Goal: Task Accomplishment & Management: Manage account settings

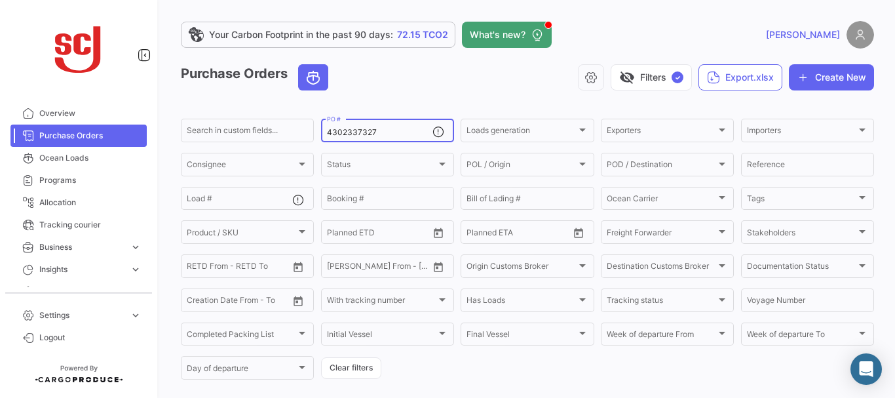
type input "4302337327"
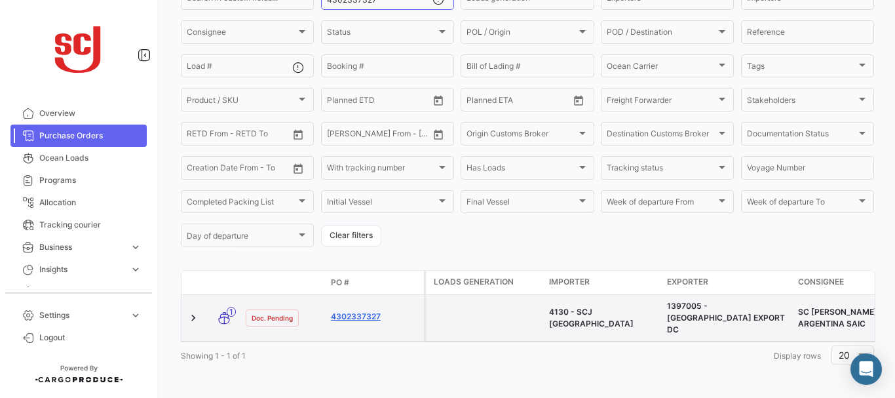
click at [360, 314] on link "4302337327" at bounding box center [375, 316] width 88 height 12
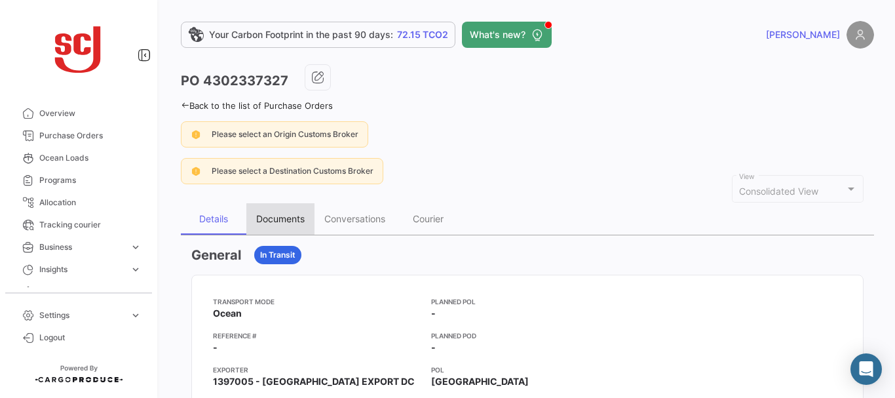
click at [289, 217] on div "Documents" at bounding box center [280, 218] width 48 height 11
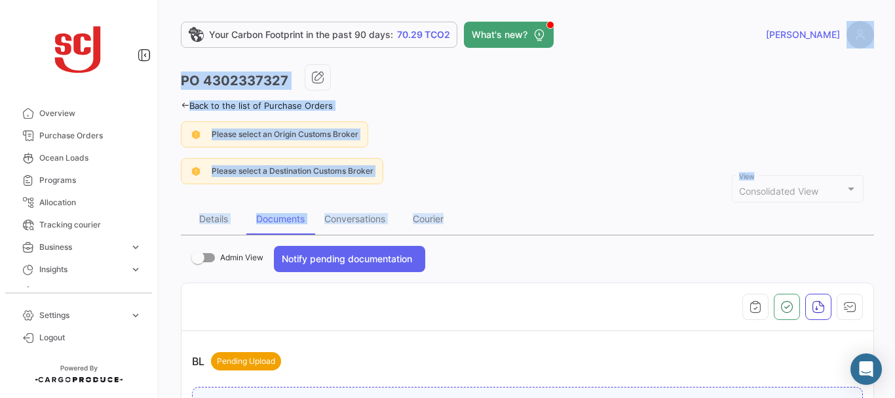
drag, startPoint x: 887, startPoint y: 58, endPoint x: 873, endPoint y: 183, distance: 125.9
click at [883, 195] on div "Your Carbon Footprint in the past 90 days: 70.29 TCO2 What's new? [PERSON_NAME]…" at bounding box center [527, 199] width 735 height 398
click at [801, 124] on div "Please select an Origin Customs Broker" at bounding box center [527, 134] width 693 height 26
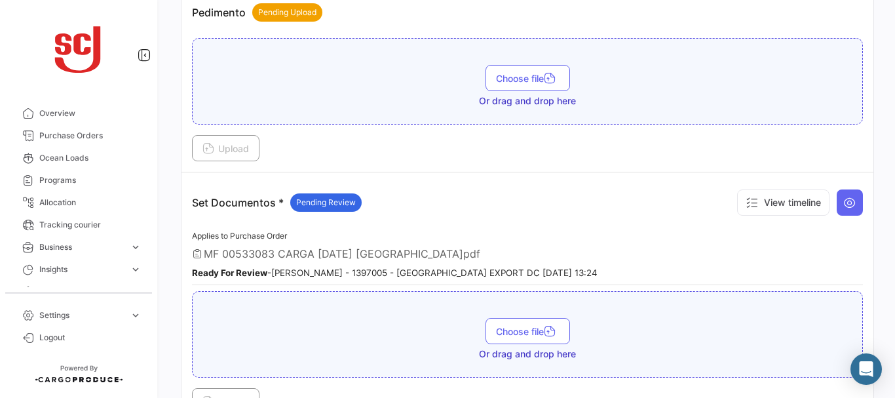
scroll to position [1782, 0]
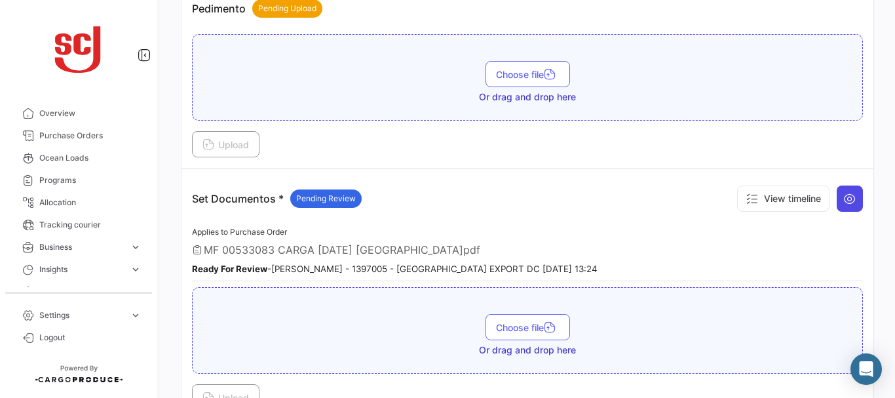
click at [848, 200] on icon at bounding box center [849, 198] width 13 height 13
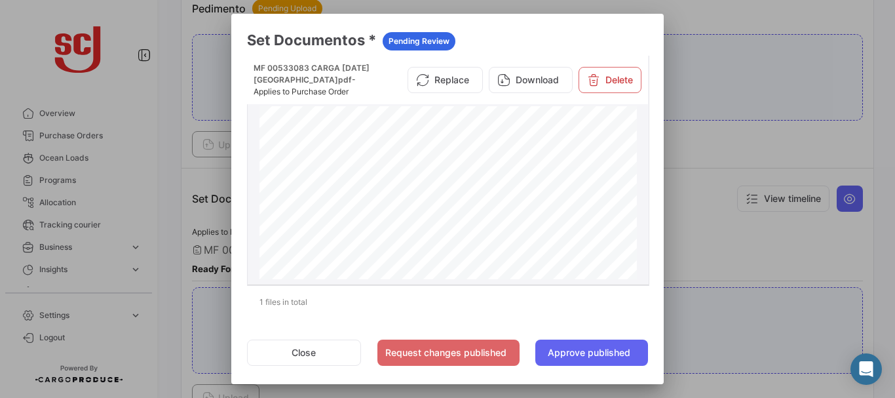
scroll to position [477, 0]
click at [439, 78] on button "Replace" at bounding box center [444, 80] width 75 height 26
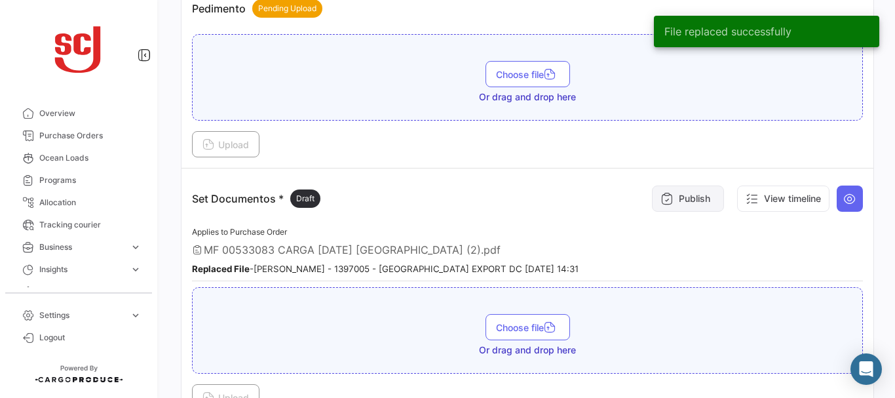
click at [675, 195] on button "Publish" at bounding box center [688, 198] width 72 height 26
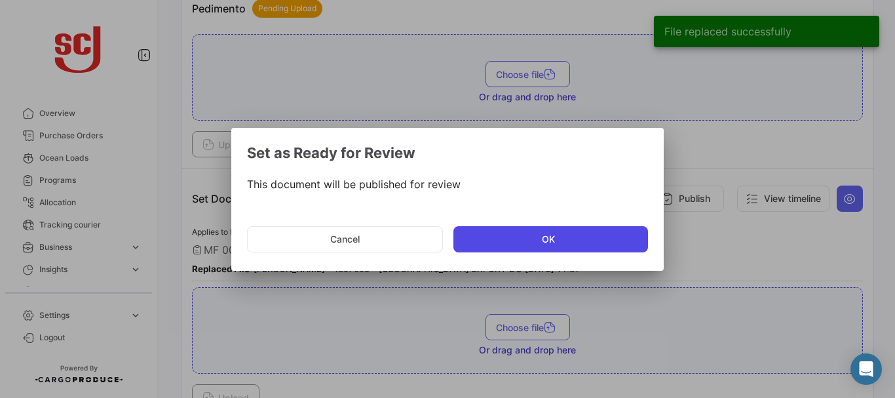
click at [538, 244] on button "OK" at bounding box center [550, 239] width 195 height 26
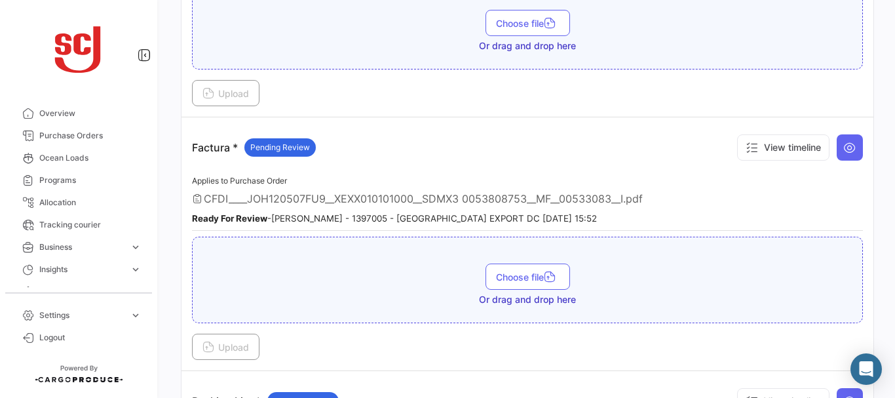
scroll to position [1126, 0]
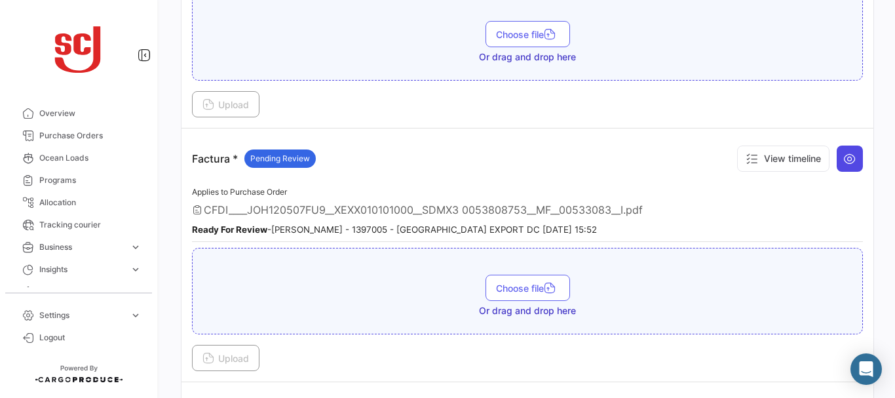
click at [836, 157] on button at bounding box center [849, 158] width 26 height 26
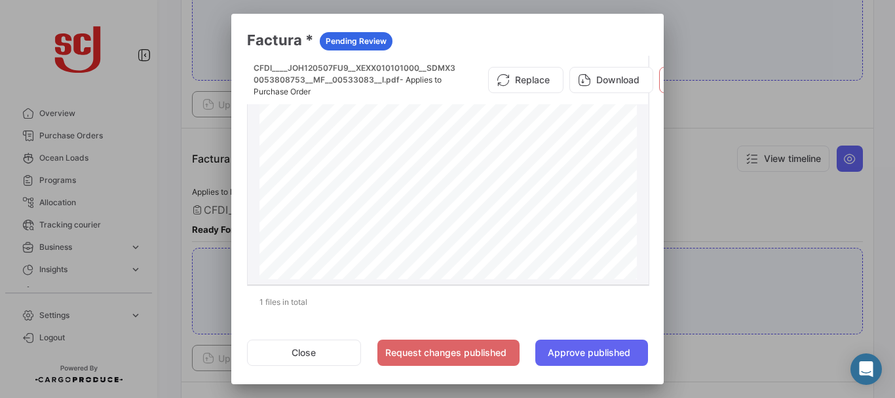
scroll to position [677, 0]
click at [707, 203] on div at bounding box center [447, 199] width 895 height 398
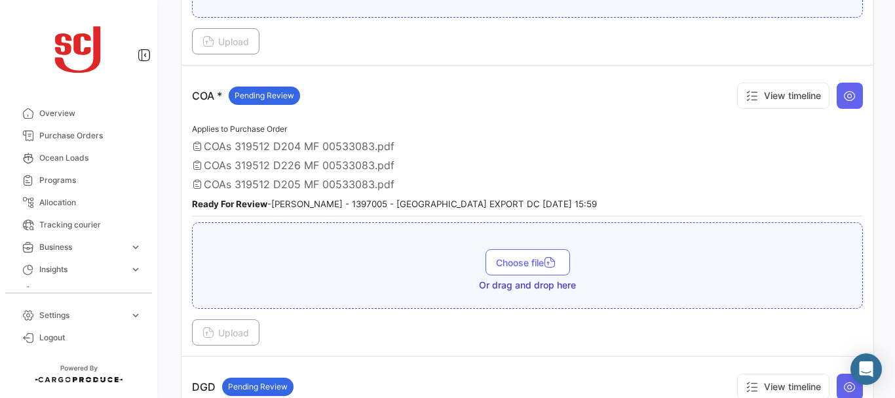
scroll to position [641, 0]
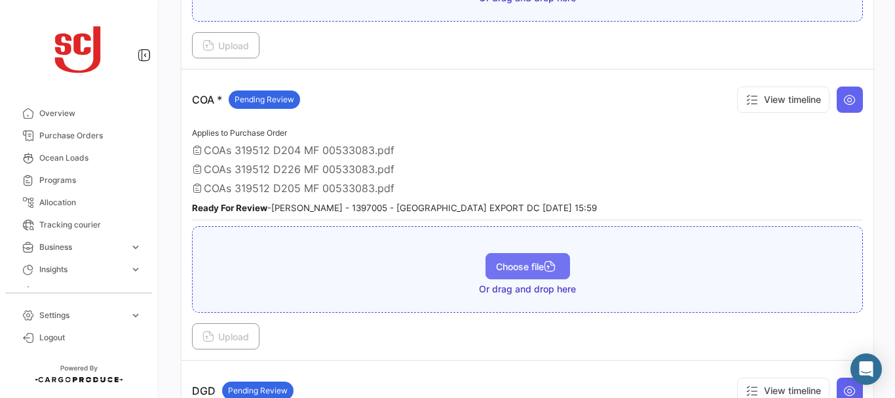
click at [502, 257] on button "Choose file" at bounding box center [527, 266] width 84 height 26
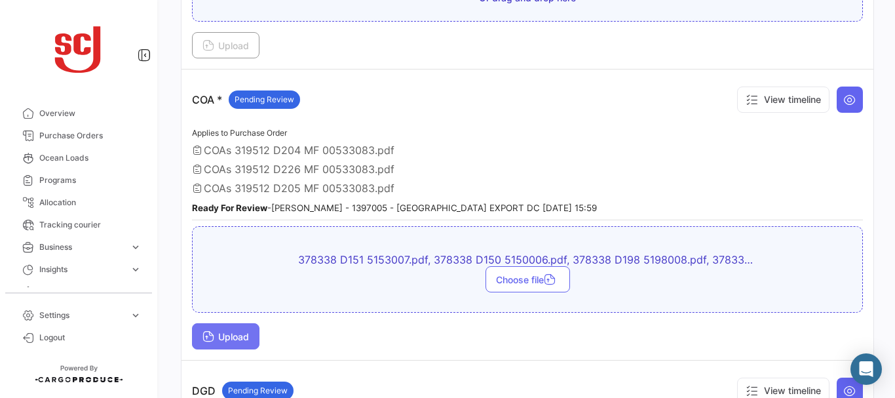
click at [242, 335] on span "Upload" at bounding box center [225, 336] width 47 height 11
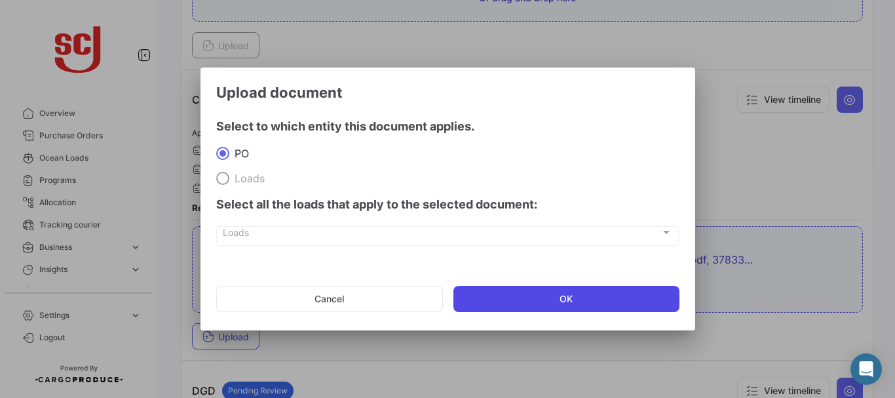
click at [500, 299] on button "OK" at bounding box center [566, 299] width 226 height 26
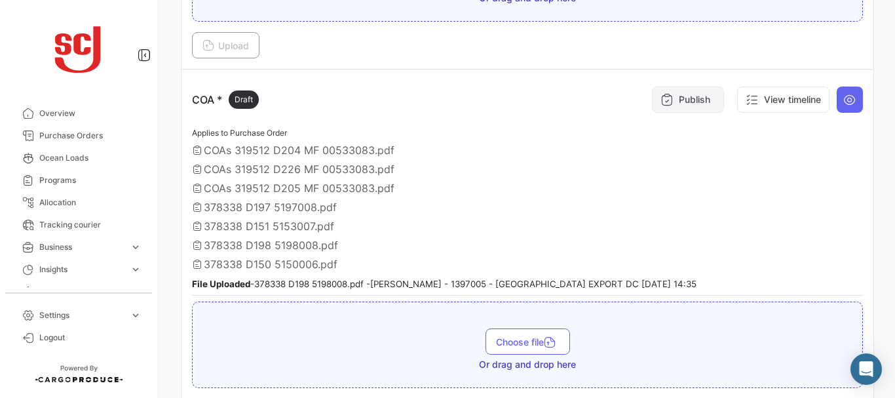
click at [703, 108] on button "Publish" at bounding box center [688, 99] width 72 height 26
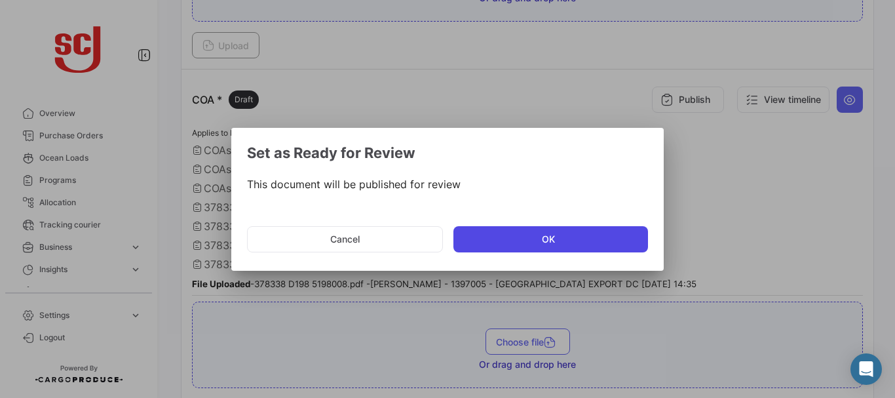
click at [515, 242] on button "OK" at bounding box center [550, 239] width 195 height 26
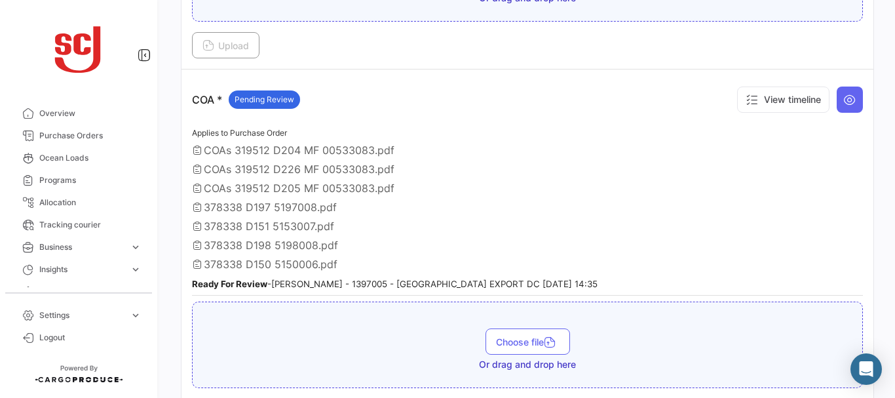
click at [840, 176] on div "COAs 319512 D226 MF 00533083.pdf" at bounding box center [527, 168] width 671 height 13
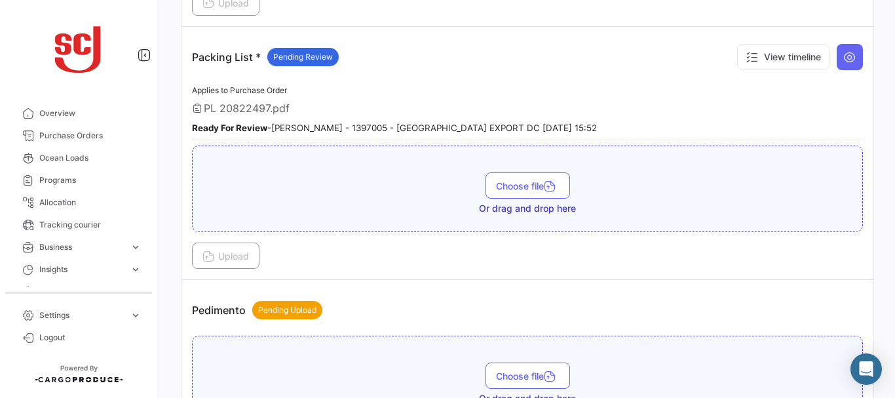
scroll to position [1569, 0]
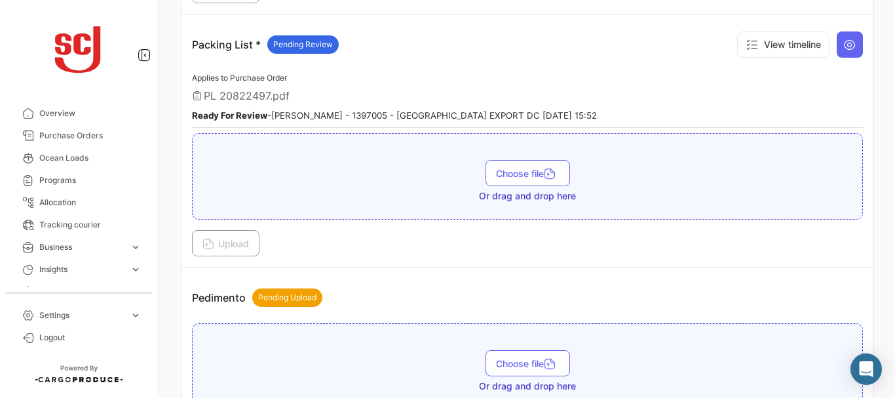
click at [880, 278] on div "Your Carbon Footprint in the past 90 days: 70.29 TCO2 What's new? [PERSON_NAME]…" at bounding box center [527, 199] width 735 height 398
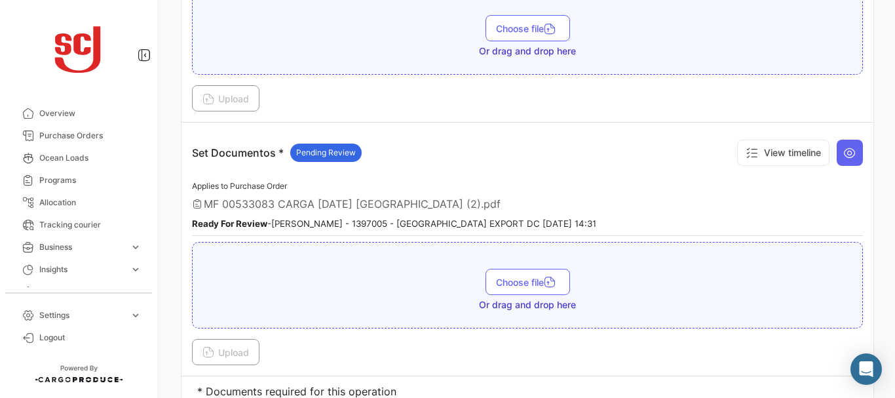
scroll to position [1956, 0]
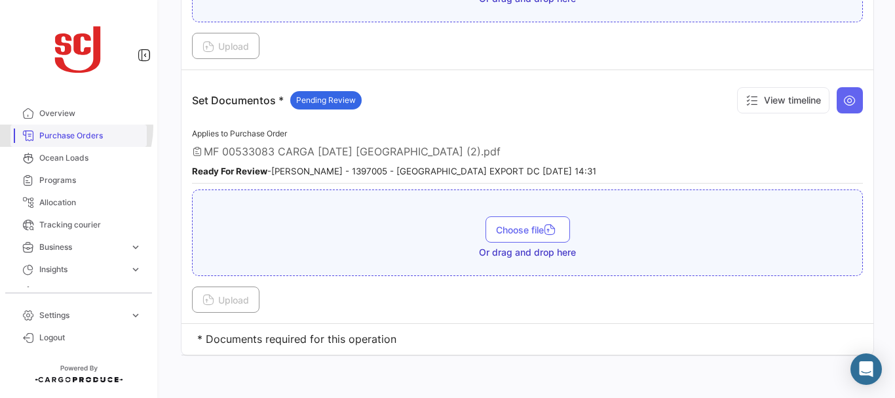
click at [67, 127] on link "Purchase Orders" at bounding box center [78, 135] width 136 height 22
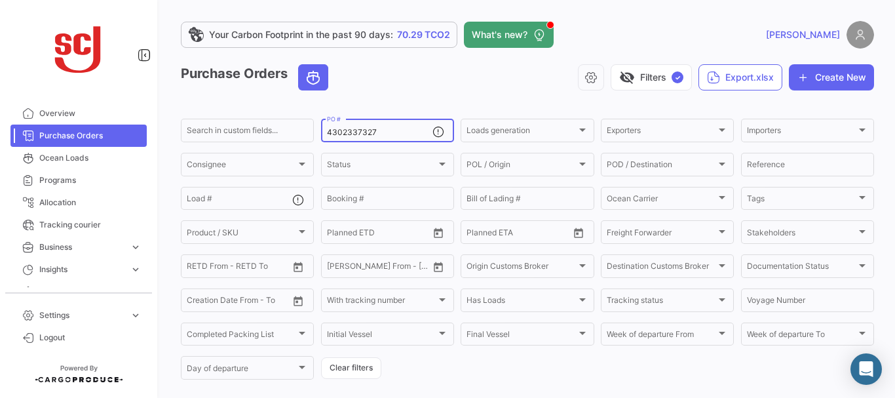
click at [393, 135] on input "4302337327" at bounding box center [379, 132] width 105 height 9
type input "4302339618"
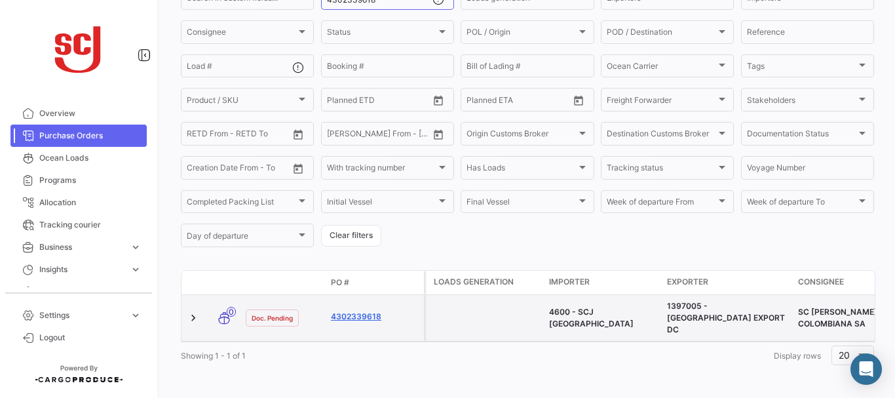
click at [371, 311] on link "4302339618" at bounding box center [375, 316] width 88 height 12
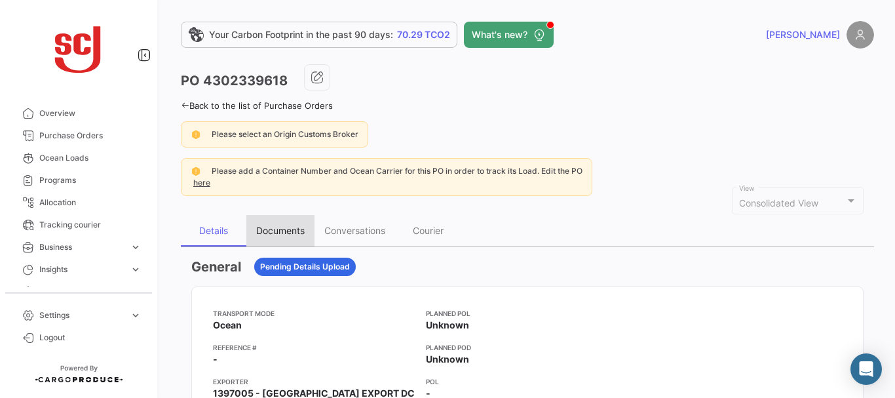
click at [298, 236] on div "Documents" at bounding box center [280, 230] width 68 height 31
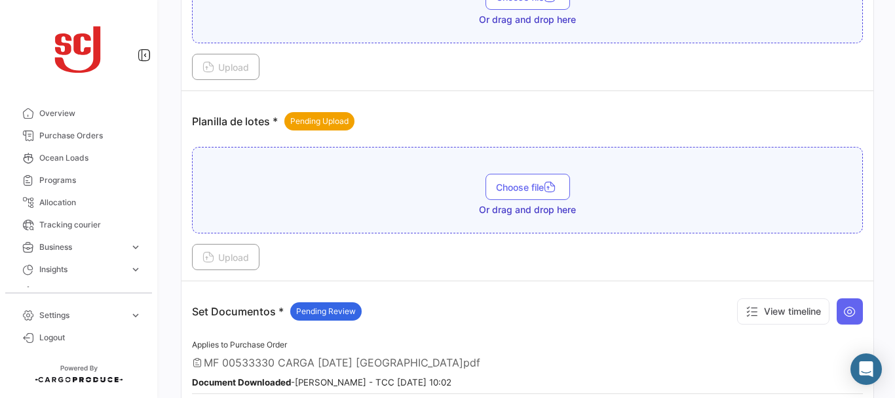
scroll to position [1565, 0]
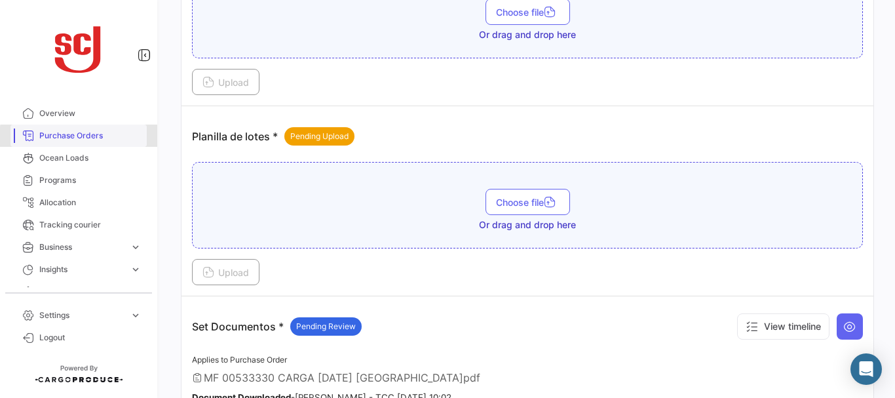
click at [104, 138] on span "Purchase Orders" at bounding box center [90, 136] width 102 height 12
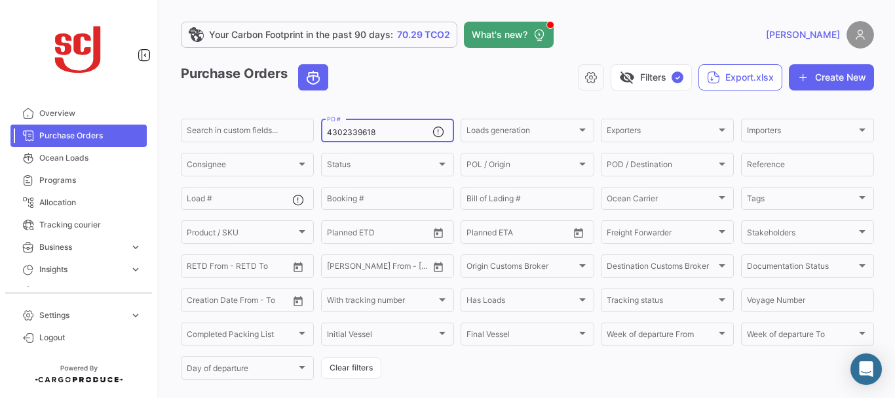
click at [382, 130] on input "4302339618" at bounding box center [379, 132] width 105 height 9
type input "4302339621"
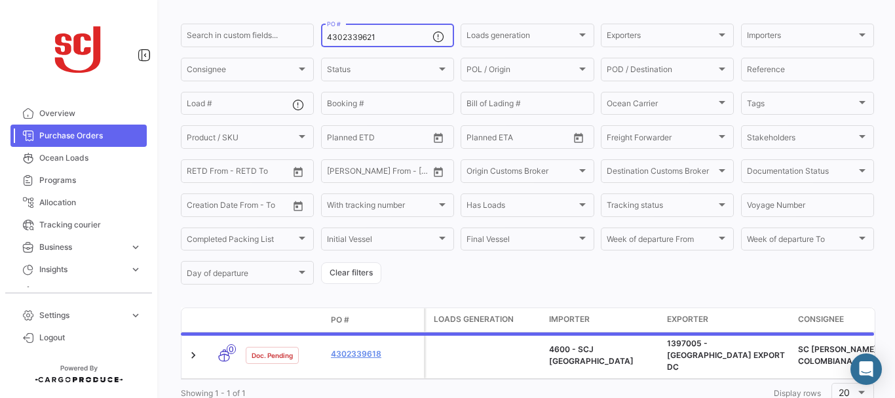
scroll to position [132, 0]
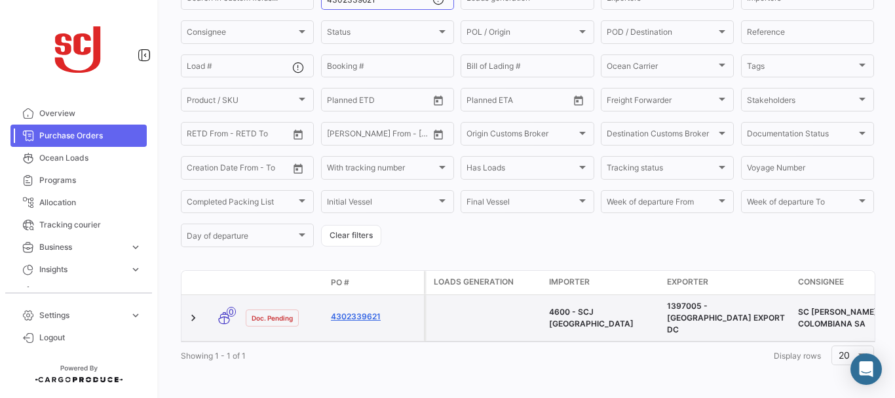
click at [348, 310] on link "4302339621" at bounding box center [375, 316] width 88 height 12
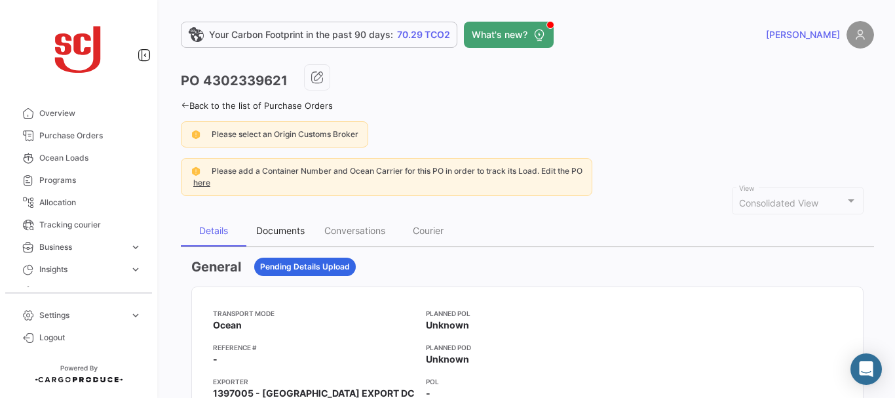
click at [287, 232] on div "Documents" at bounding box center [280, 230] width 48 height 11
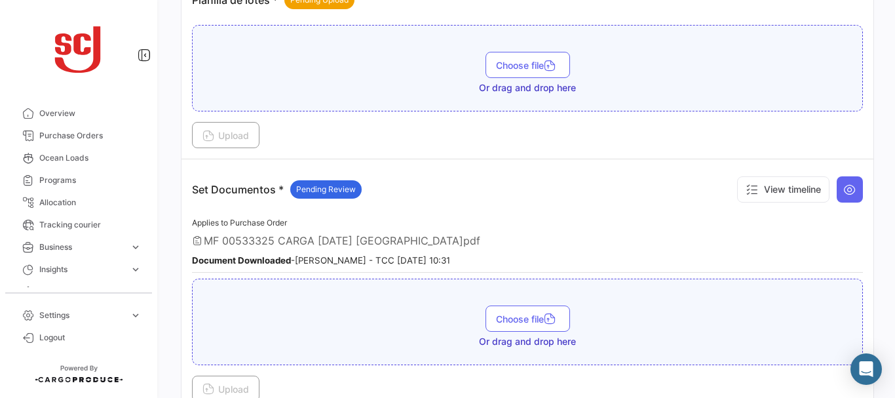
scroll to position [1769, 0]
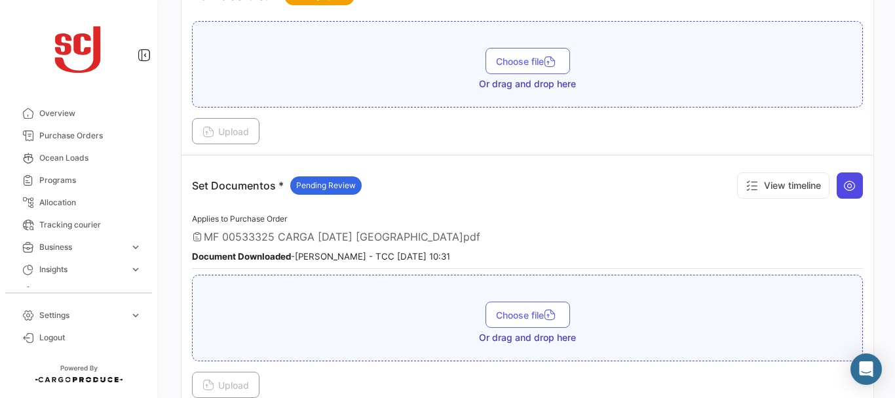
click at [843, 184] on icon at bounding box center [849, 185] width 13 height 13
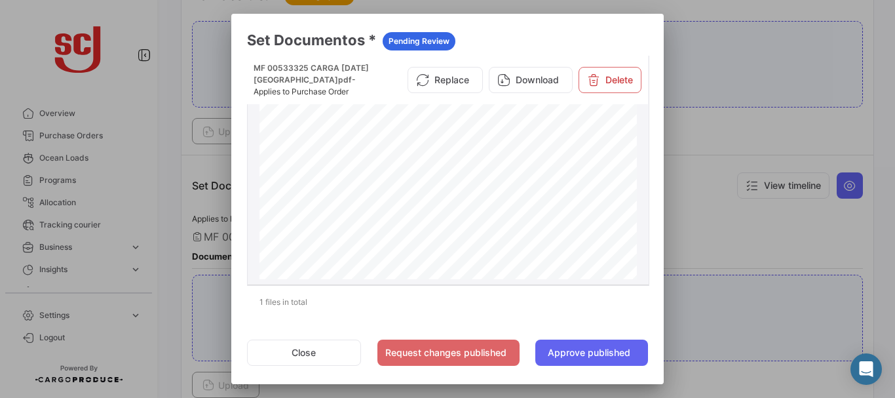
scroll to position [667, 0]
click at [725, 138] on div at bounding box center [447, 199] width 895 height 398
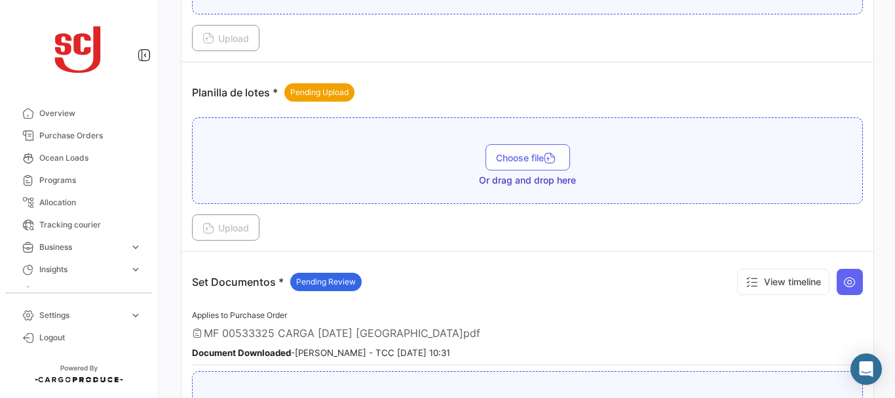
scroll to position [1576, 0]
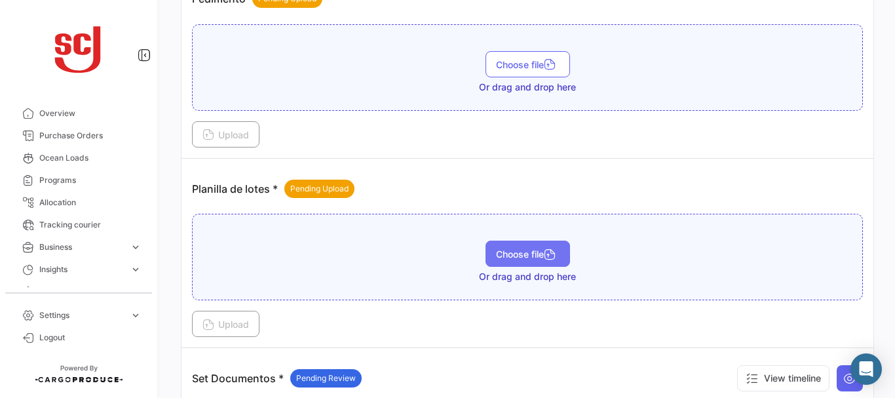
click at [515, 254] on span "Choose file" at bounding box center [528, 253] width 64 height 11
click at [521, 253] on span "Choose file" at bounding box center [528, 253] width 64 height 11
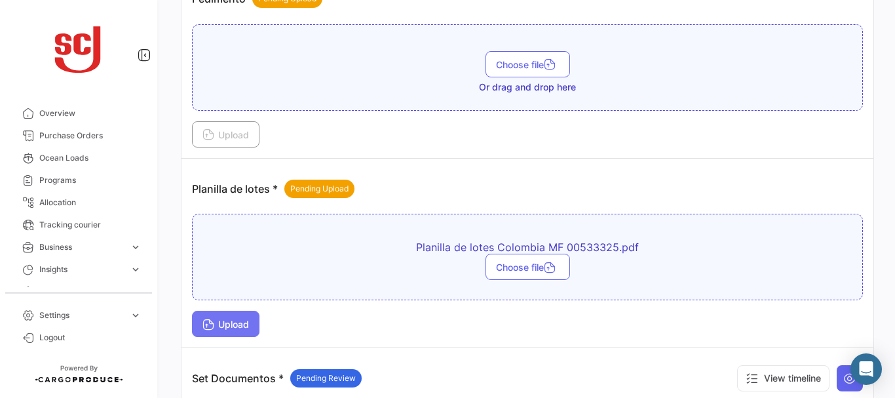
click at [225, 323] on span "Upload" at bounding box center [225, 323] width 47 height 11
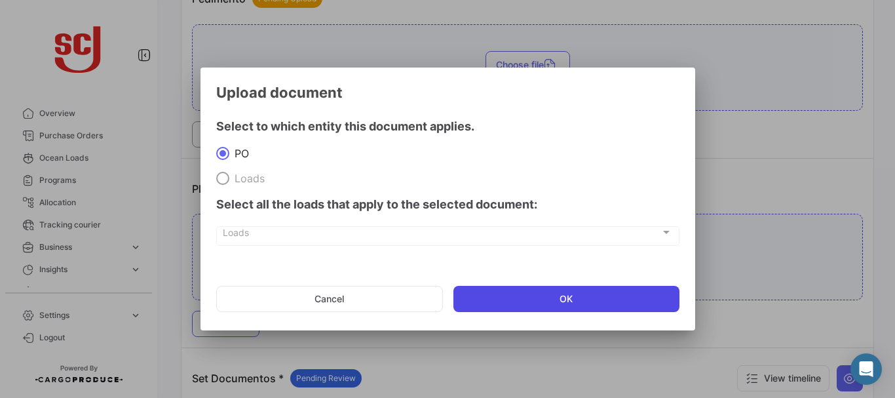
click at [543, 302] on button "OK" at bounding box center [566, 299] width 226 height 26
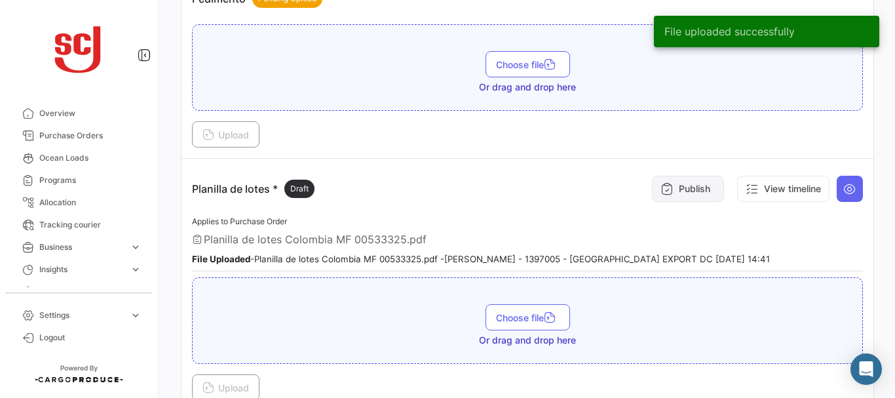
click at [691, 191] on button "Publish" at bounding box center [688, 189] width 72 height 26
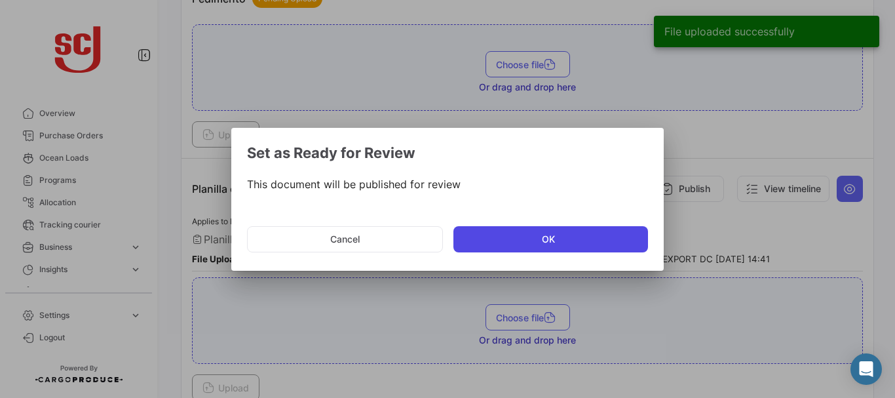
click at [561, 243] on button "OK" at bounding box center [550, 239] width 195 height 26
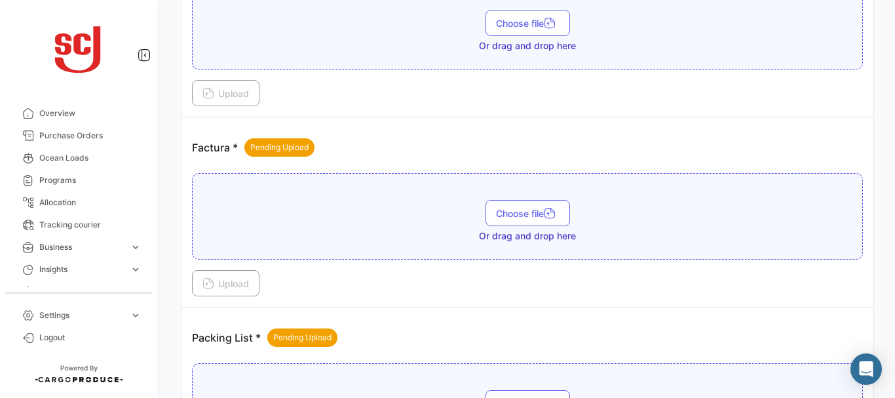
scroll to position [1036, 0]
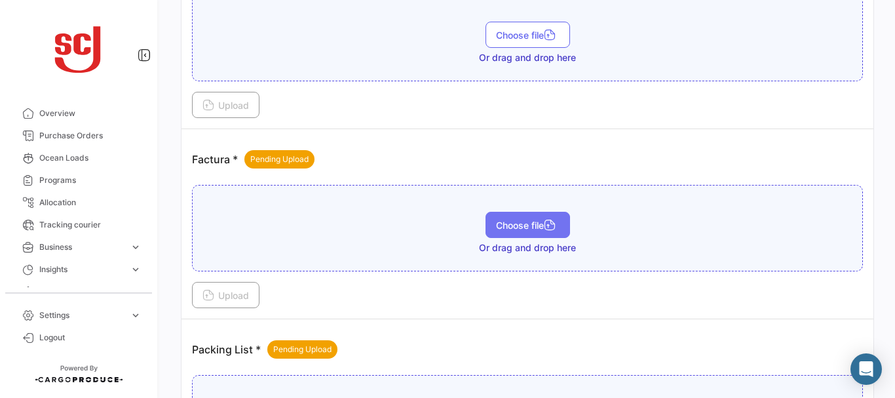
click at [496, 228] on span "Choose file" at bounding box center [528, 224] width 64 height 11
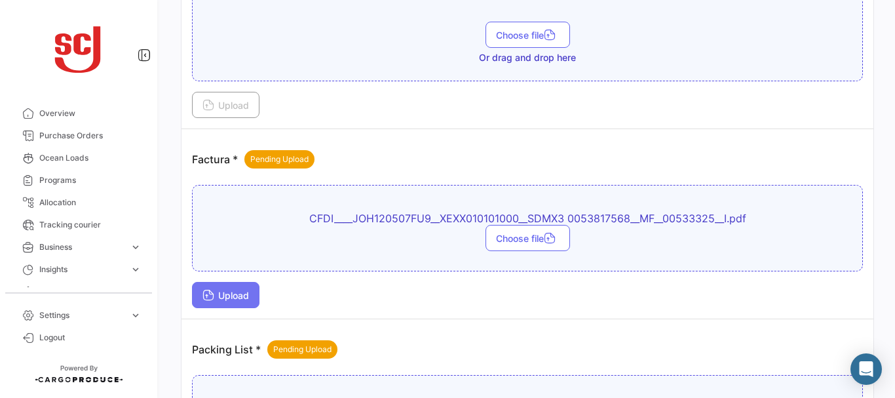
click at [234, 289] on span "Upload" at bounding box center [225, 294] width 47 height 11
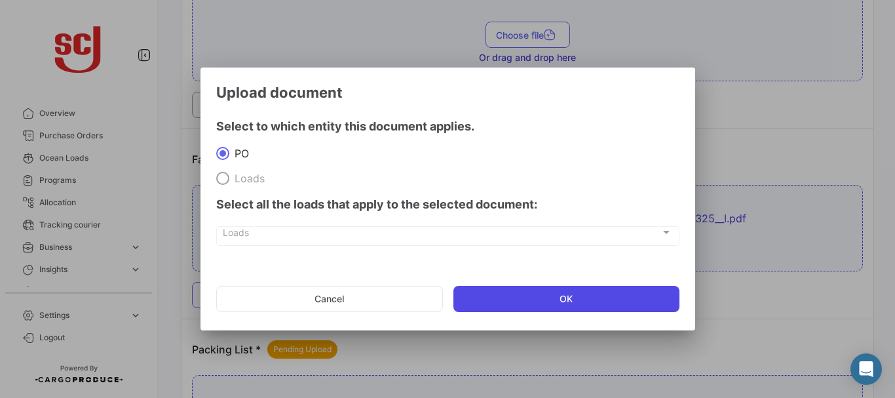
click at [602, 301] on button "OK" at bounding box center [566, 299] width 226 height 26
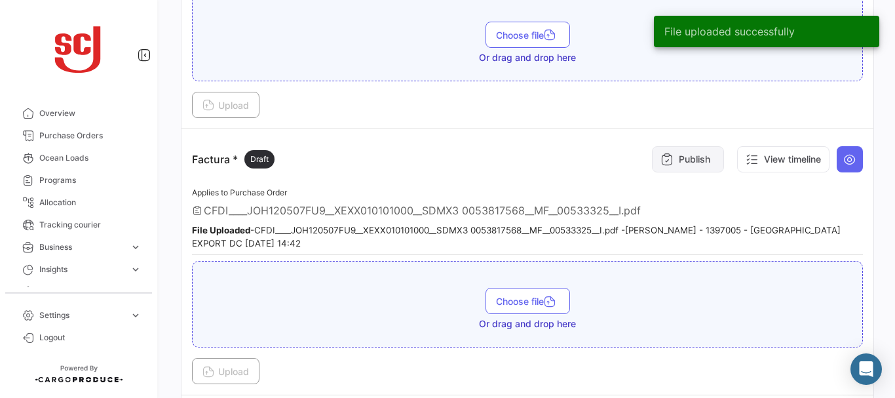
click at [681, 152] on button "Publish" at bounding box center [688, 159] width 72 height 26
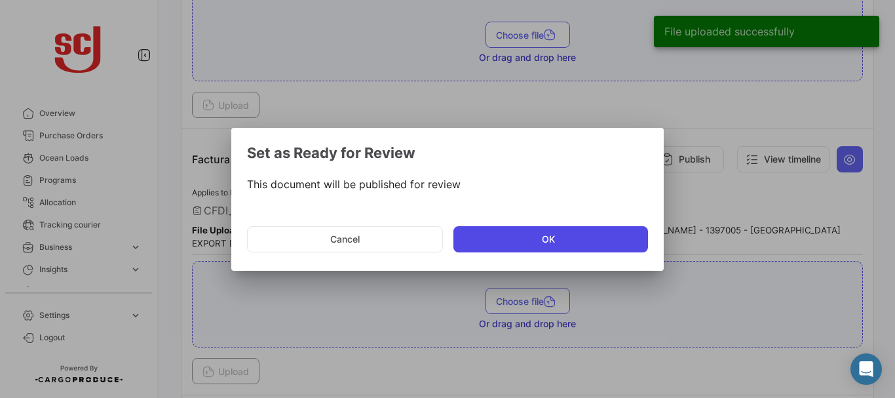
click at [527, 231] on button "OK" at bounding box center [550, 239] width 195 height 26
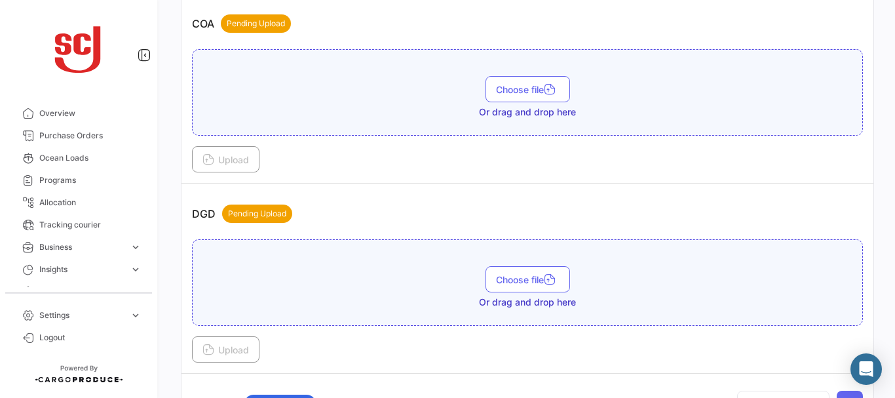
scroll to position [779, 0]
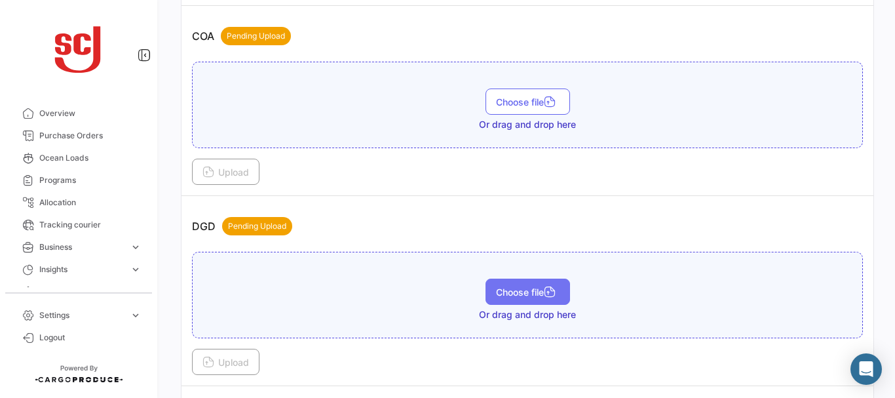
click at [498, 299] on button "Choose file" at bounding box center [527, 291] width 84 height 26
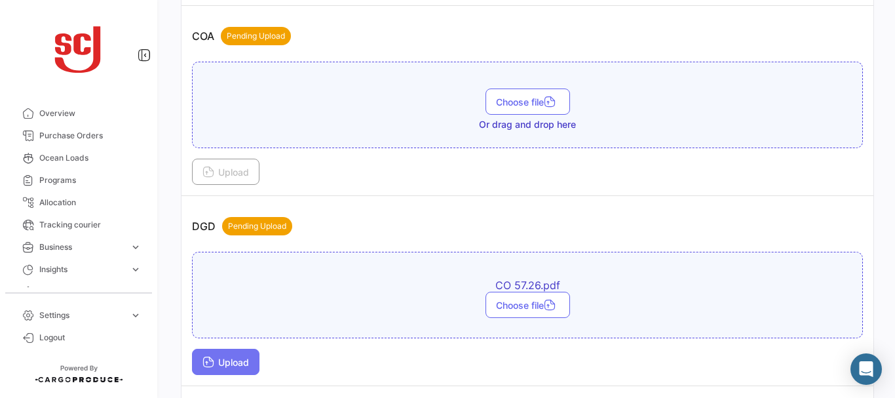
click at [233, 362] on span "Upload" at bounding box center [225, 361] width 47 height 11
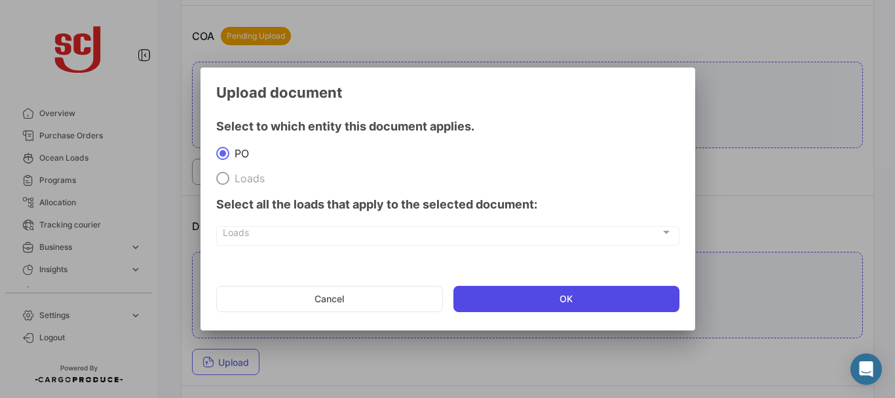
click at [471, 291] on button "OK" at bounding box center [566, 299] width 226 height 26
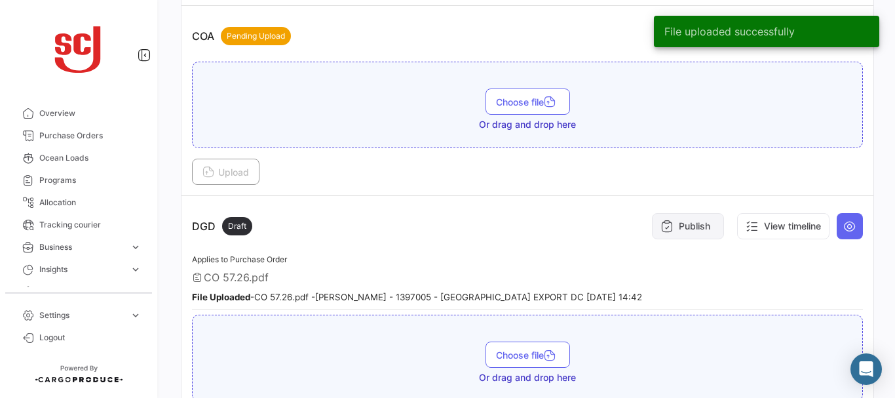
click at [660, 224] on icon at bounding box center [666, 225] width 13 height 13
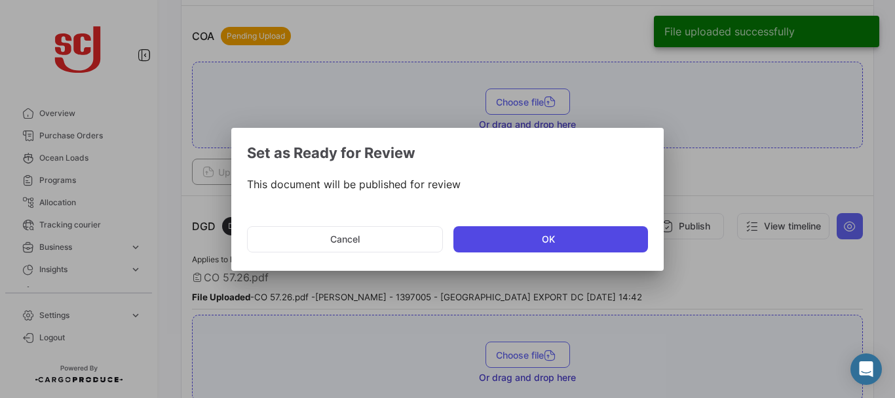
click at [532, 244] on button "OK" at bounding box center [550, 239] width 195 height 26
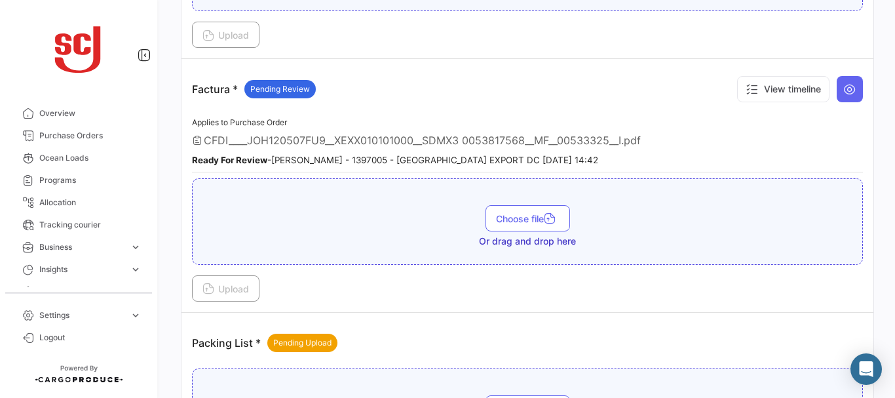
scroll to position [1161, 0]
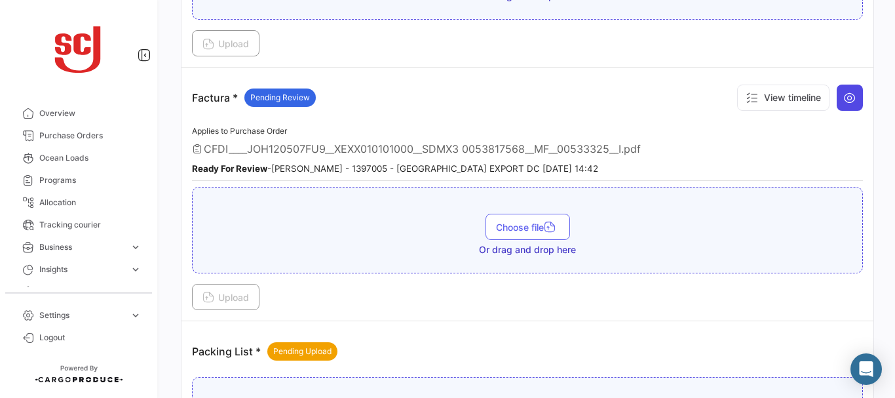
click at [843, 101] on icon at bounding box center [849, 97] width 13 height 13
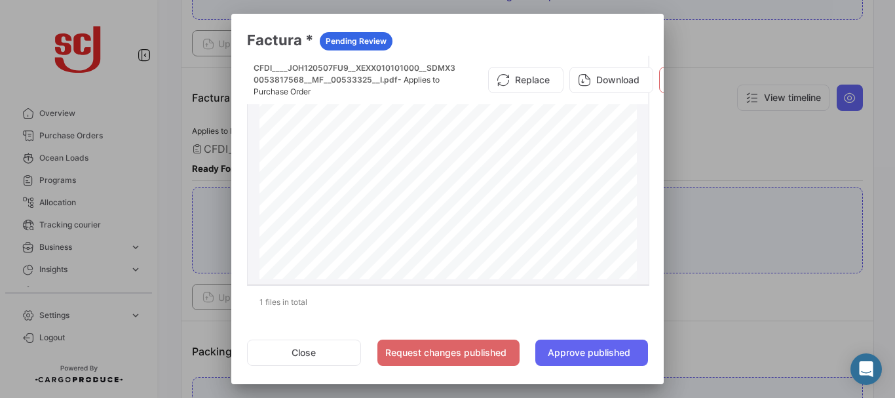
scroll to position [624, 0]
click at [758, 155] on div at bounding box center [447, 199] width 895 height 398
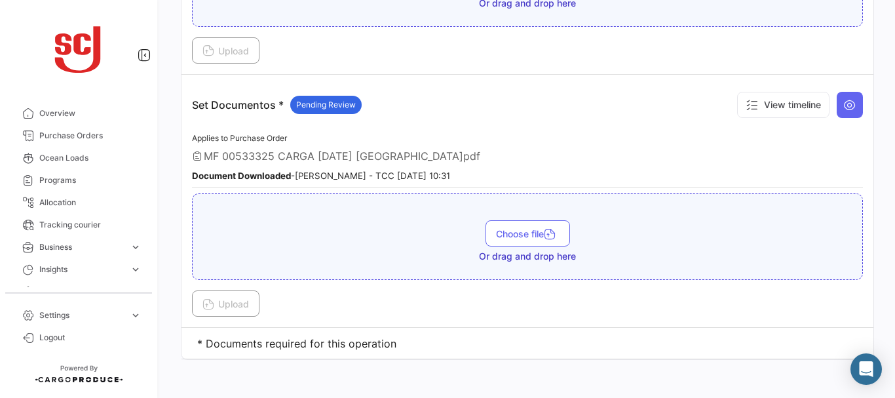
scroll to position [2043, 0]
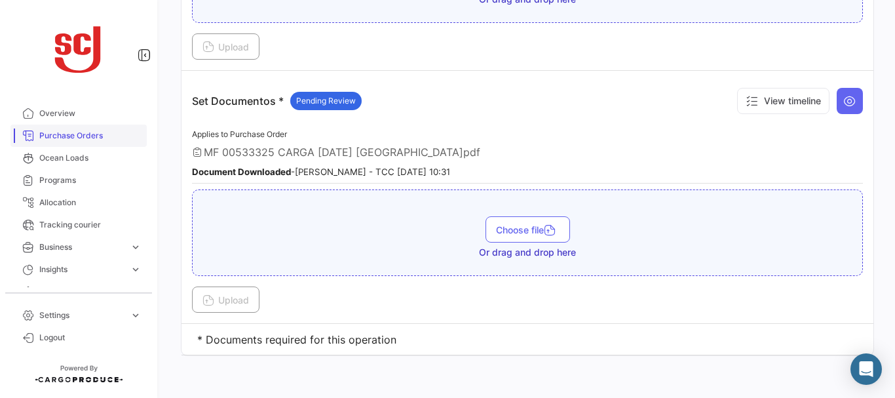
click at [54, 134] on span "Purchase Orders" at bounding box center [90, 136] width 102 height 12
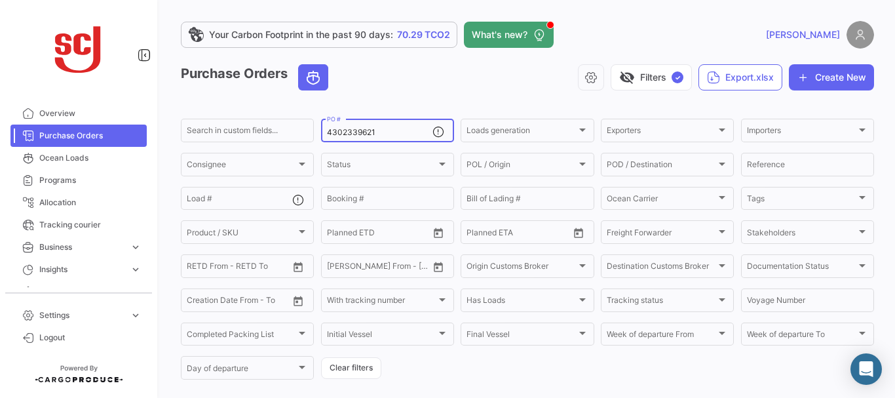
click at [382, 128] on input "4302339621" at bounding box center [379, 132] width 105 height 9
type input "4302339618"
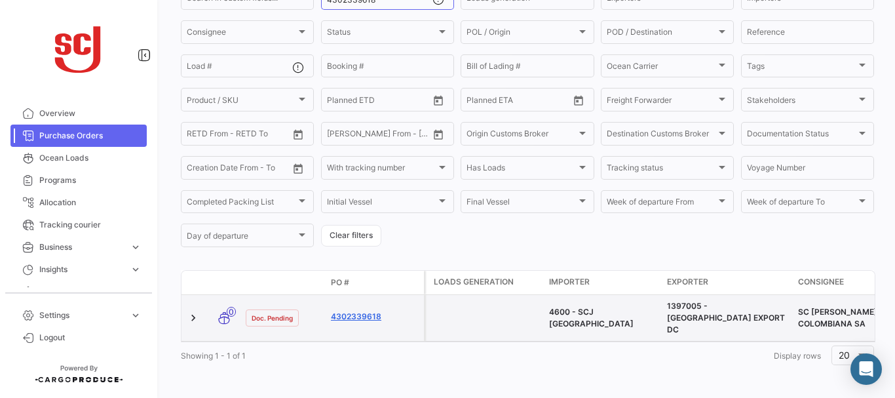
click at [356, 310] on link "4302339618" at bounding box center [375, 316] width 88 height 12
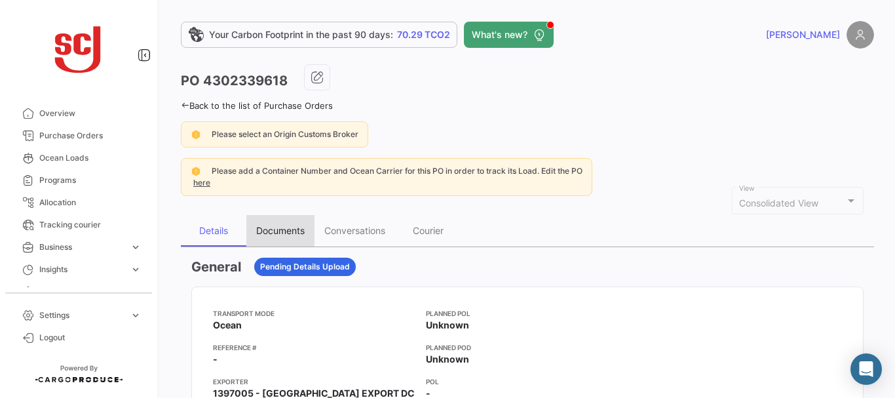
click at [287, 234] on div "Documents" at bounding box center [280, 230] width 48 height 11
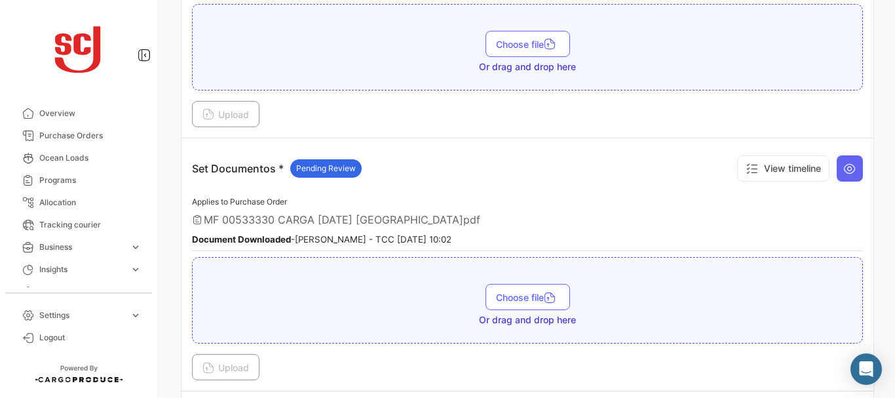
scroll to position [1730, 0]
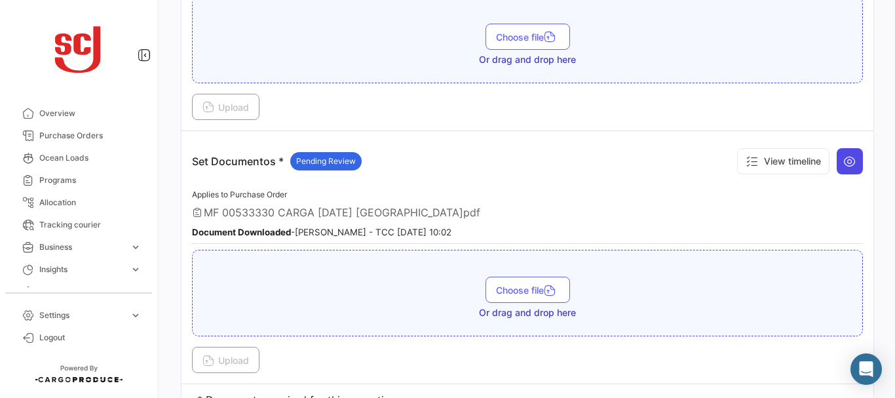
click at [844, 165] on icon at bounding box center [849, 161] width 13 height 13
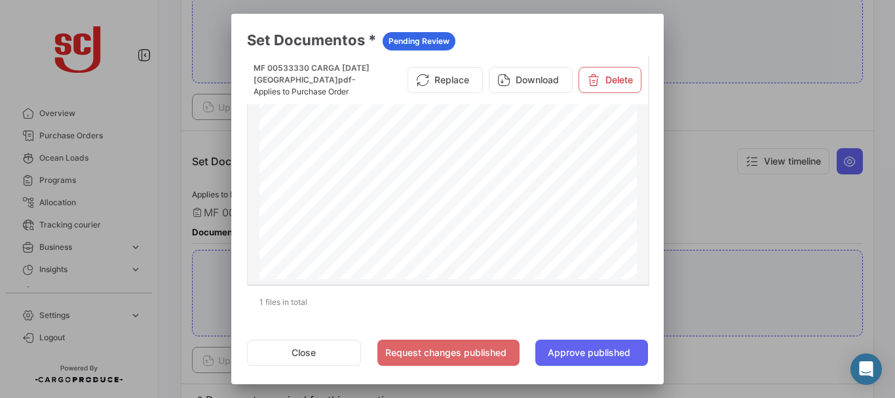
scroll to position [492, 0]
click at [717, 218] on div at bounding box center [447, 199] width 895 height 398
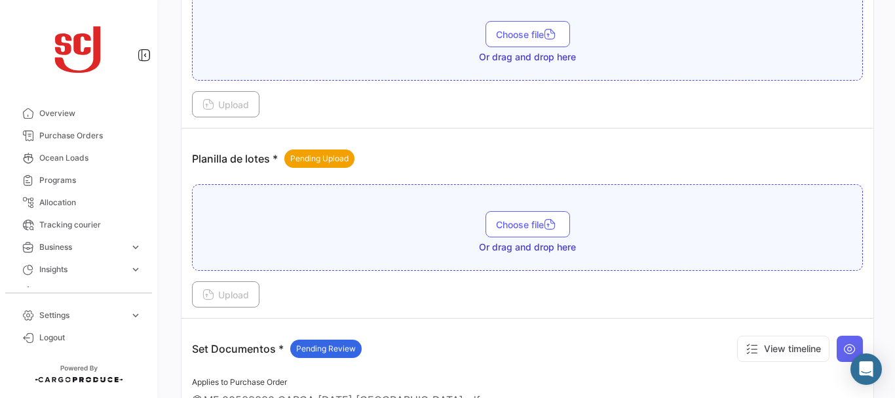
scroll to position [1539, 0]
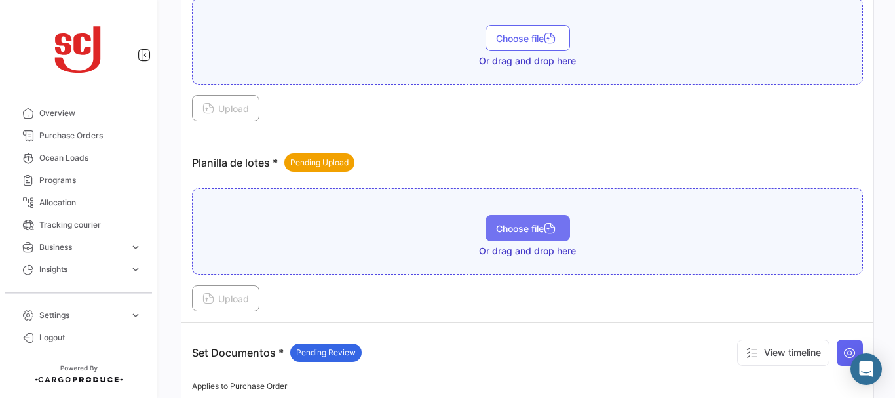
click at [525, 234] on button "Choose file" at bounding box center [527, 228] width 84 height 26
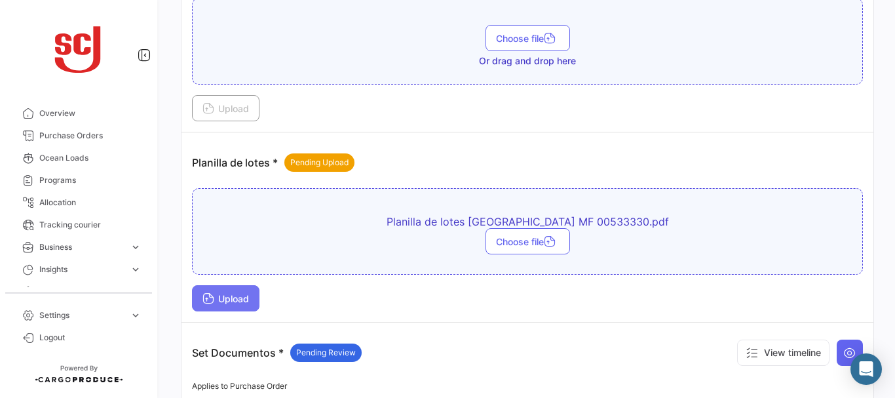
click at [243, 301] on span "Upload" at bounding box center [225, 298] width 47 height 11
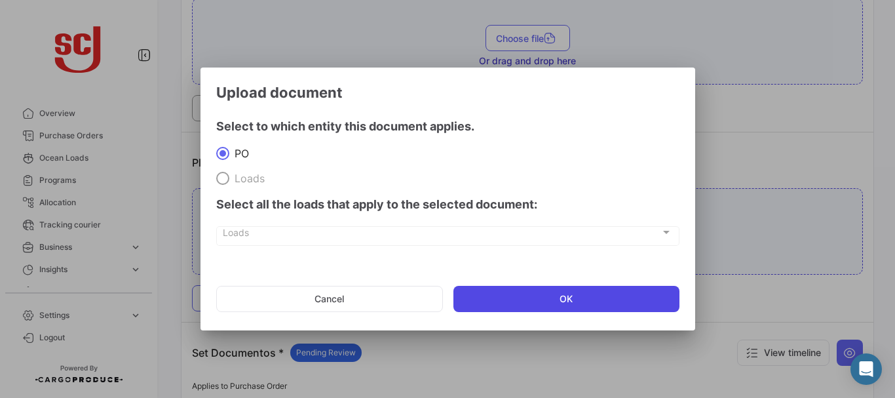
click at [566, 289] on button "OK" at bounding box center [566, 299] width 226 height 26
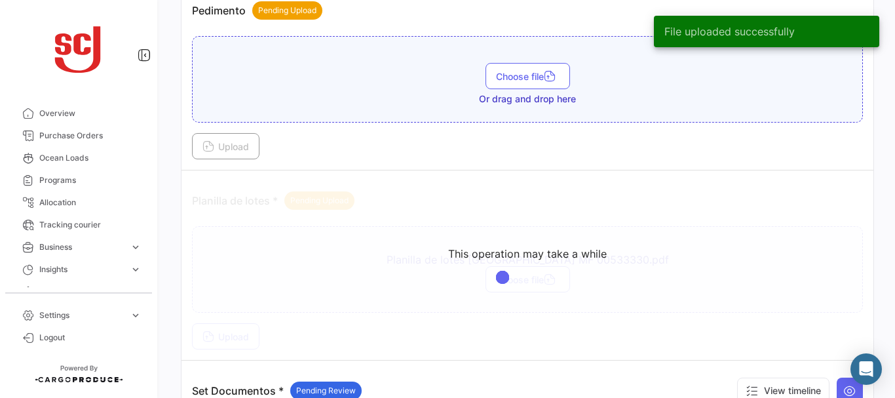
scroll to position [1494, 0]
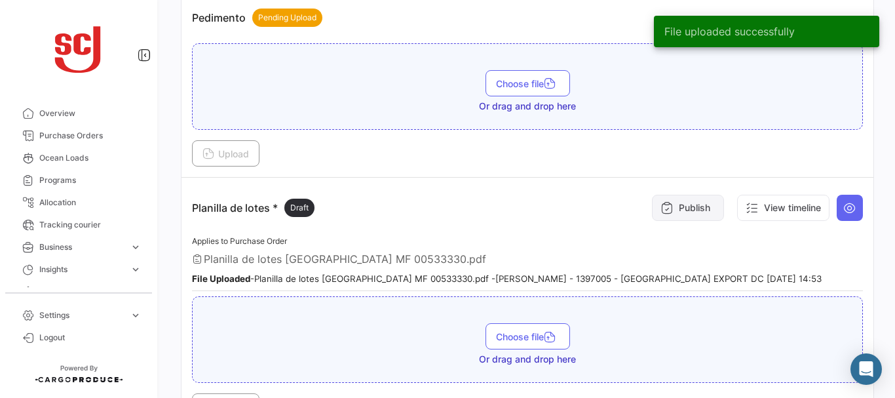
click at [685, 212] on button "Publish" at bounding box center [688, 208] width 72 height 26
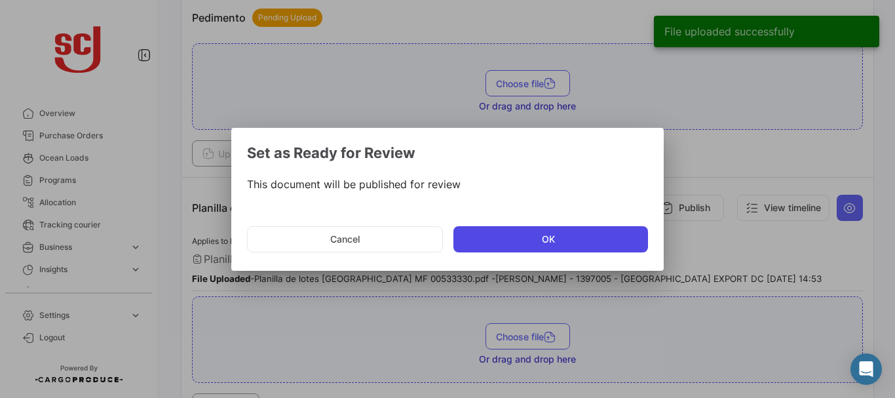
click at [546, 241] on button "OK" at bounding box center [550, 239] width 195 height 26
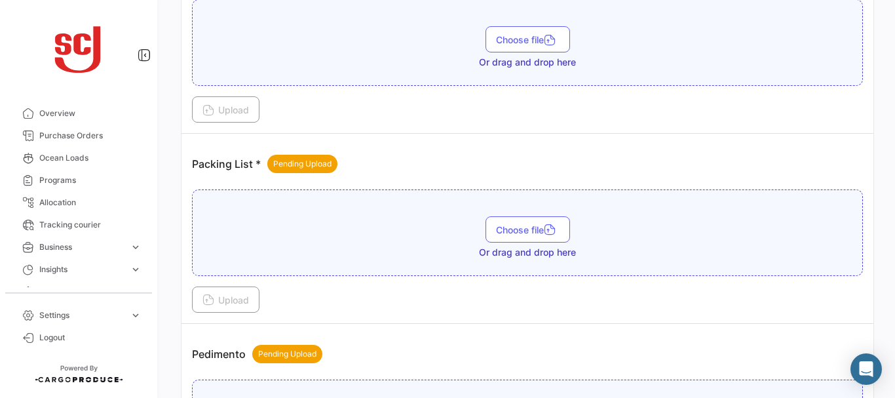
scroll to position [1146, 0]
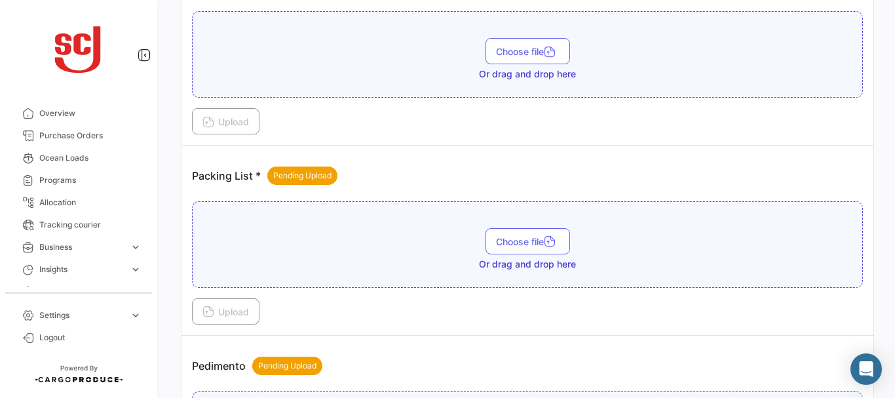
drag, startPoint x: 887, startPoint y: 208, endPoint x: 870, endPoint y: 141, distance: 69.1
click at [870, 141] on div "Your Carbon Footprint in the past 90 days: 70.29 TCO2 What's new? [PERSON_NAME]…" at bounding box center [527, 199] width 735 height 398
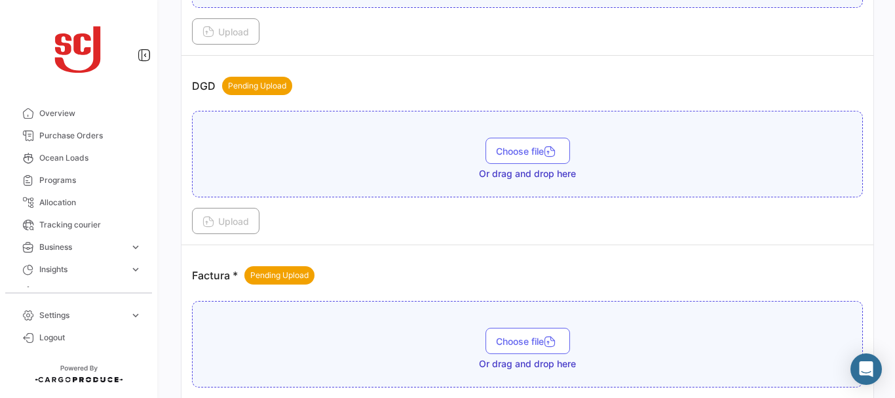
scroll to position [849, 0]
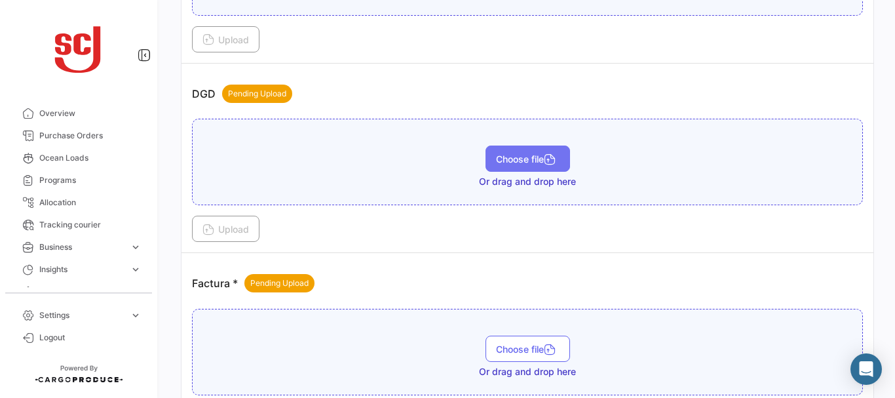
click at [502, 152] on button "Choose file" at bounding box center [527, 158] width 84 height 26
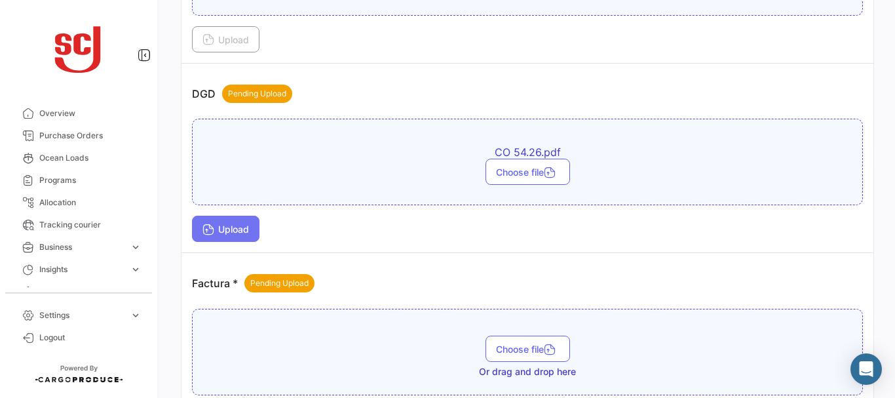
click at [217, 234] on button "Upload" at bounding box center [225, 228] width 67 height 26
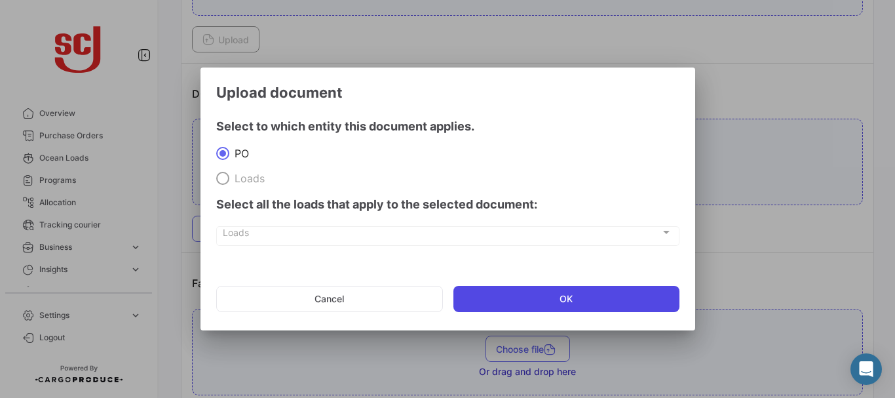
click at [498, 300] on button "OK" at bounding box center [566, 299] width 226 height 26
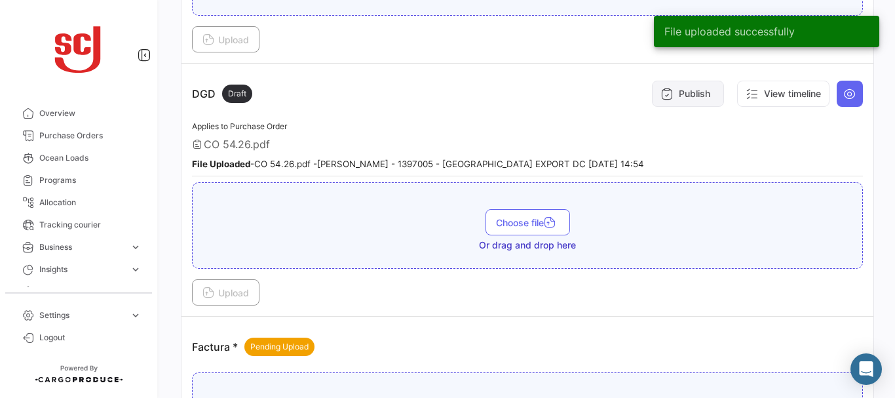
click at [673, 103] on button "Publish" at bounding box center [688, 94] width 72 height 26
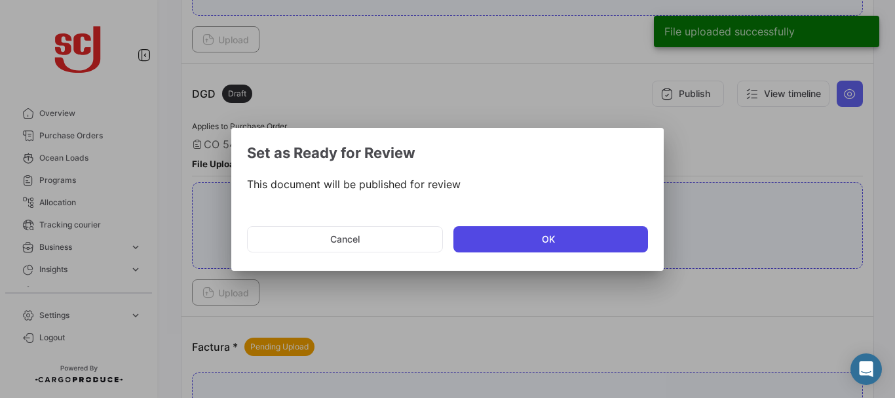
click at [517, 242] on button "OK" at bounding box center [550, 239] width 195 height 26
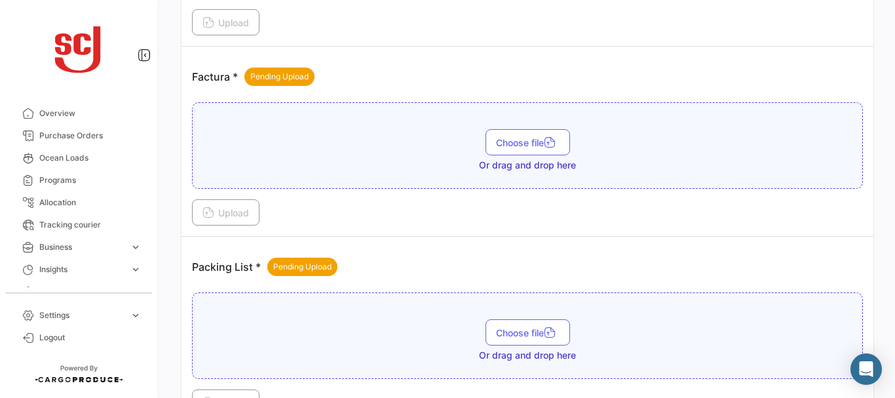
scroll to position [1127, 0]
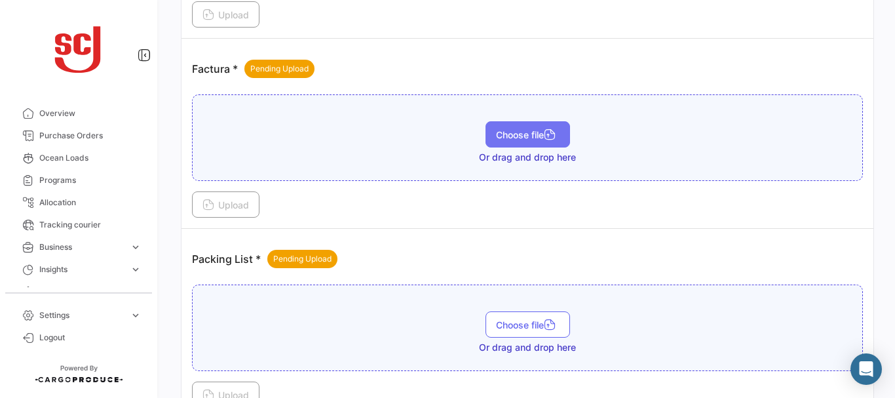
click at [510, 131] on span "Choose file" at bounding box center [528, 134] width 64 height 11
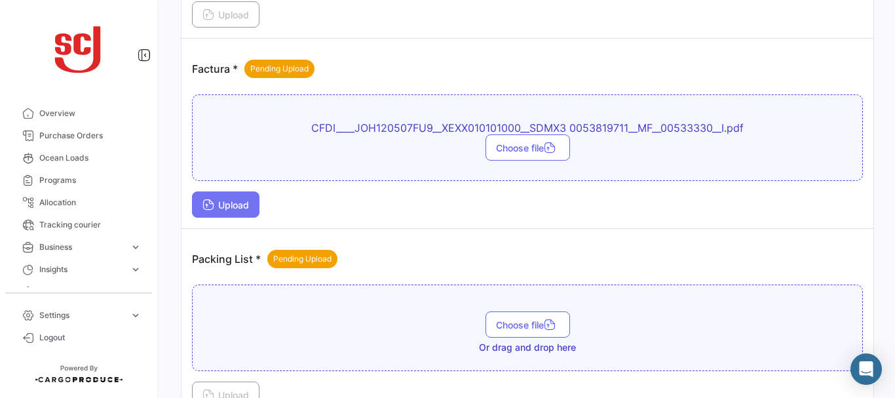
click at [227, 203] on span "Upload" at bounding box center [225, 204] width 47 height 11
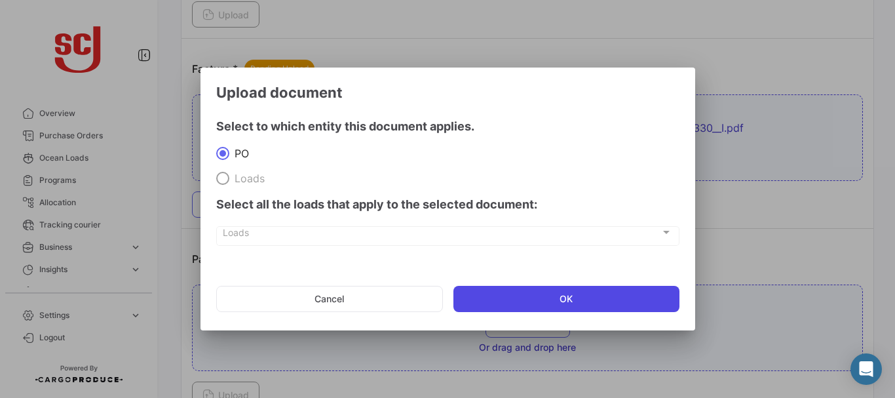
click at [539, 308] on button "OK" at bounding box center [566, 299] width 226 height 26
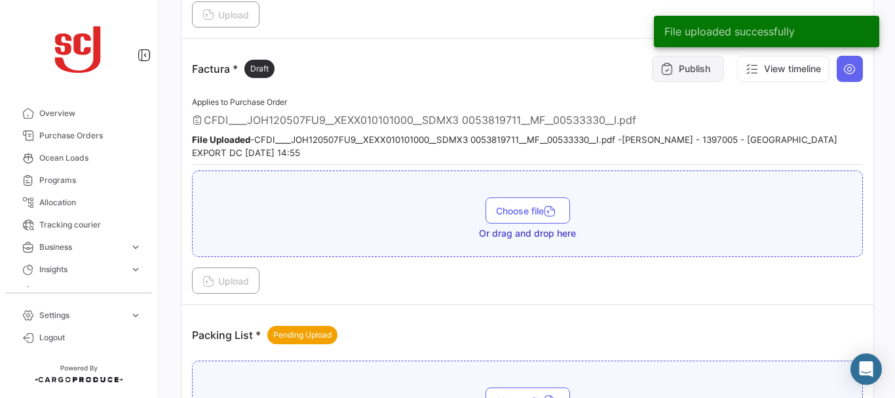
click at [669, 78] on button "Publish" at bounding box center [688, 69] width 72 height 26
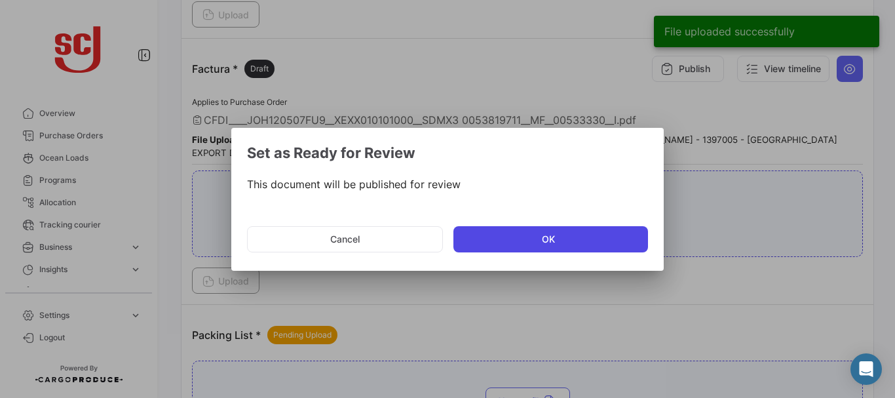
click at [500, 240] on button "OK" at bounding box center [550, 239] width 195 height 26
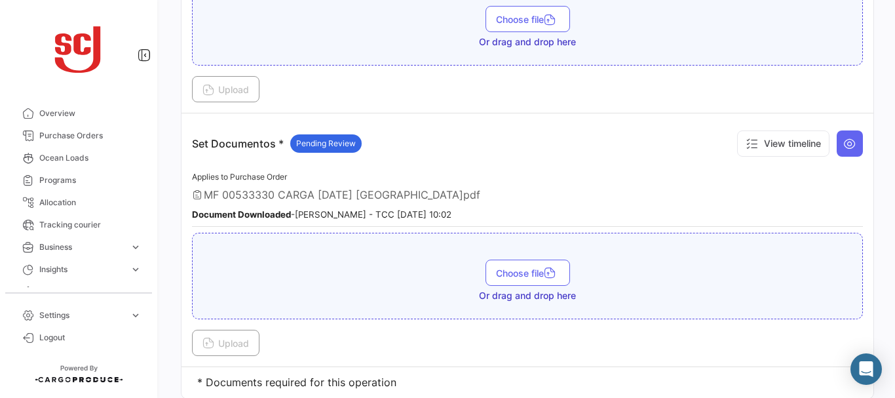
scroll to position [1946, 0]
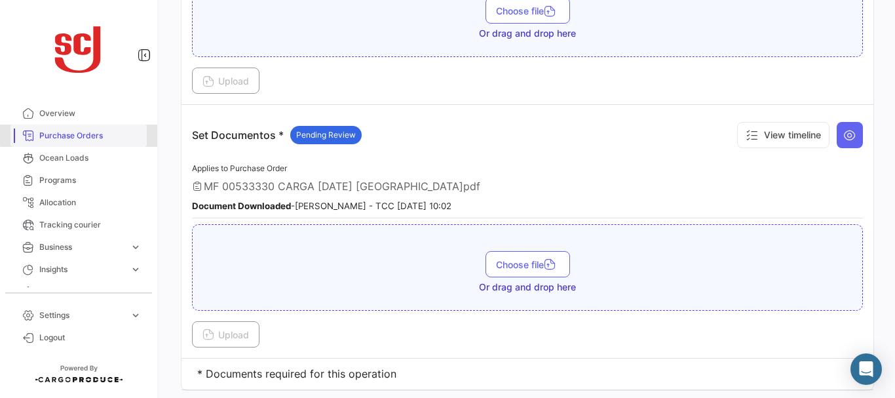
click at [84, 134] on span "Purchase Orders" at bounding box center [90, 136] width 102 height 12
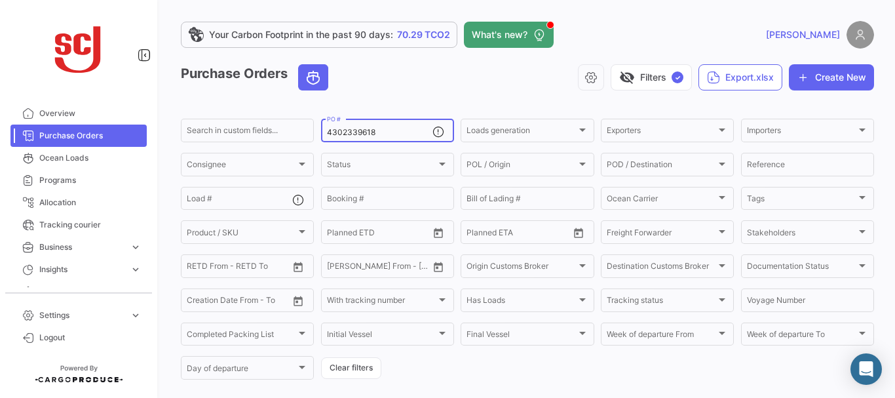
click at [381, 132] on input "4302339618" at bounding box center [379, 132] width 105 height 9
type input "4302341059"
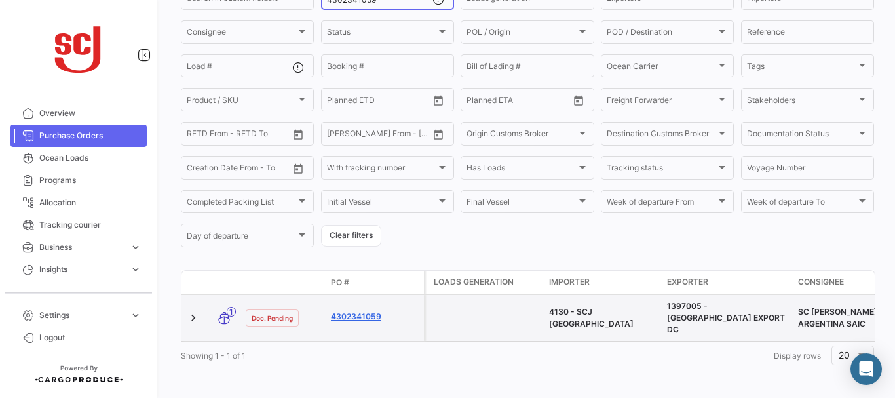
click at [352, 310] on link "4302341059" at bounding box center [375, 316] width 88 height 12
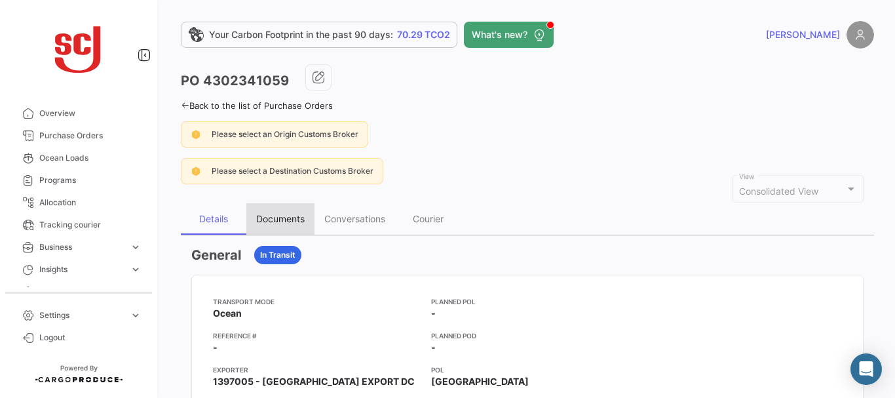
click at [277, 215] on div "Documents" at bounding box center [280, 218] width 48 height 11
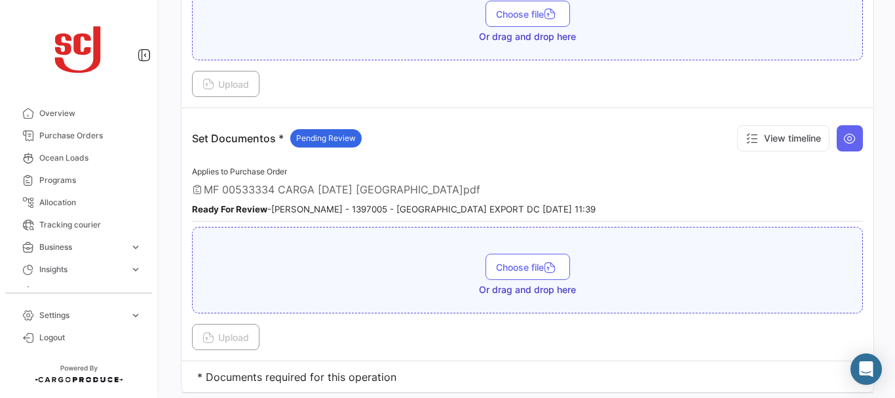
scroll to position [1558, 0]
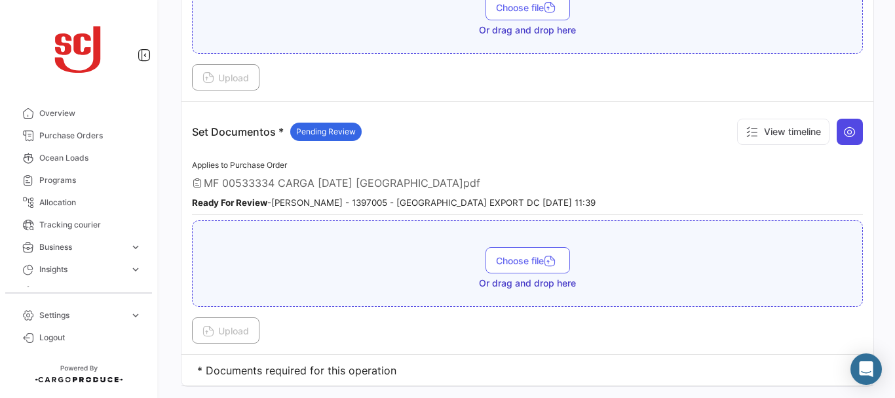
click at [851, 130] on button at bounding box center [849, 132] width 26 height 26
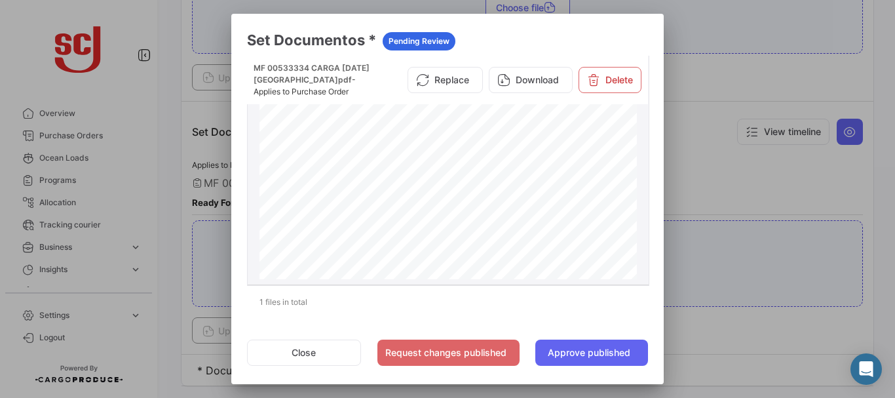
scroll to position [2788, 0]
click at [711, 179] on div at bounding box center [447, 199] width 895 height 398
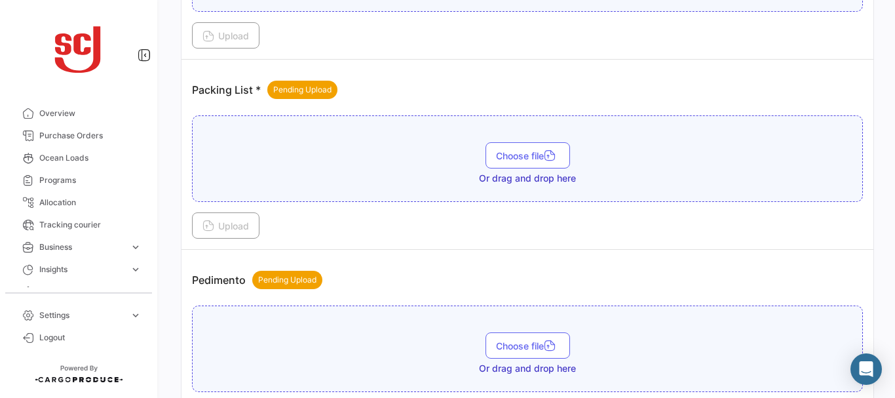
scroll to position [1190, 0]
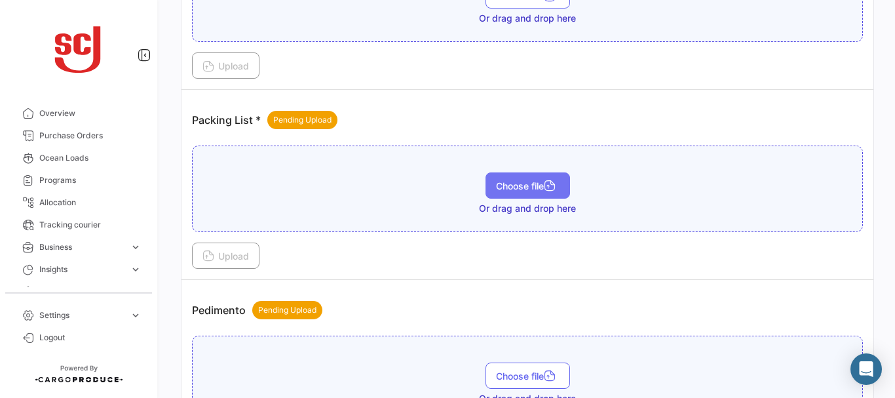
click at [527, 181] on span "Choose file" at bounding box center [528, 185] width 64 height 11
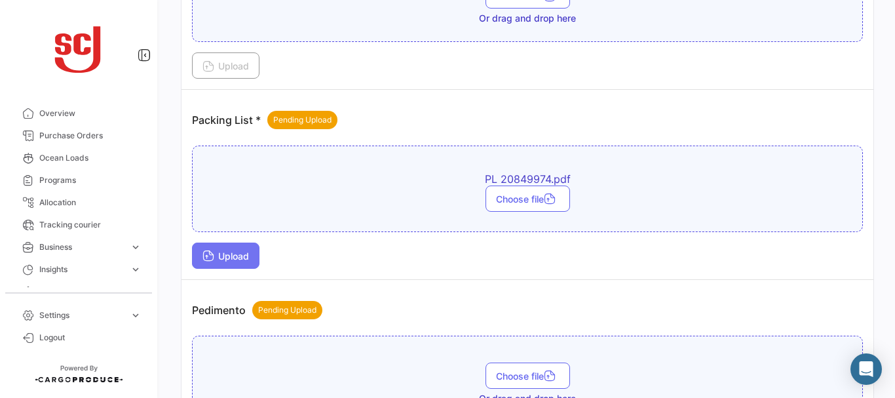
click at [225, 259] on span "Upload" at bounding box center [225, 255] width 47 height 11
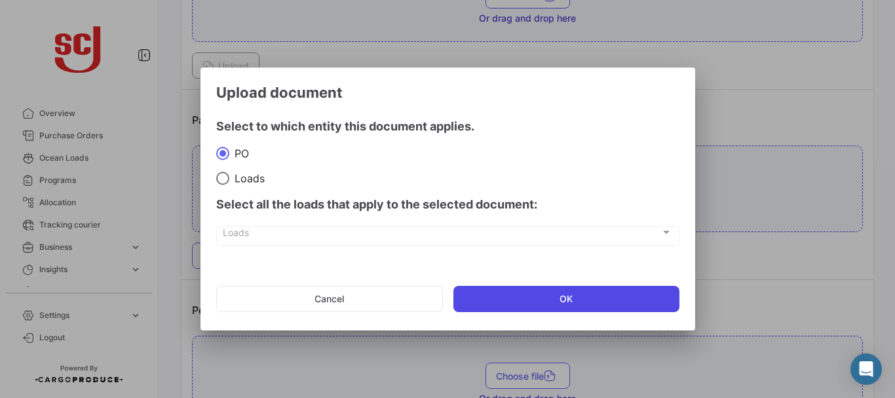
click at [525, 301] on button "OK" at bounding box center [566, 299] width 226 height 26
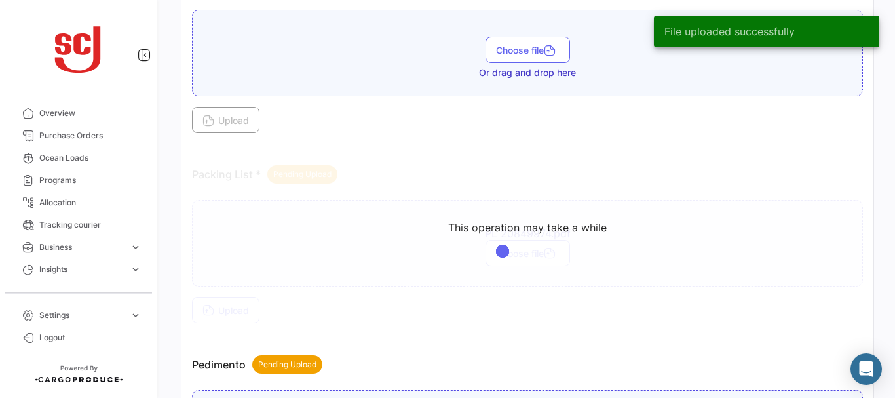
scroll to position [1139, 0]
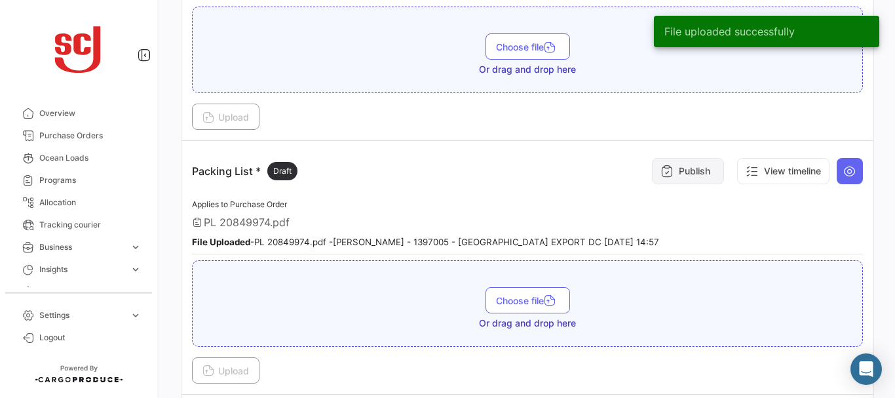
click at [681, 172] on button "Publish" at bounding box center [688, 171] width 72 height 26
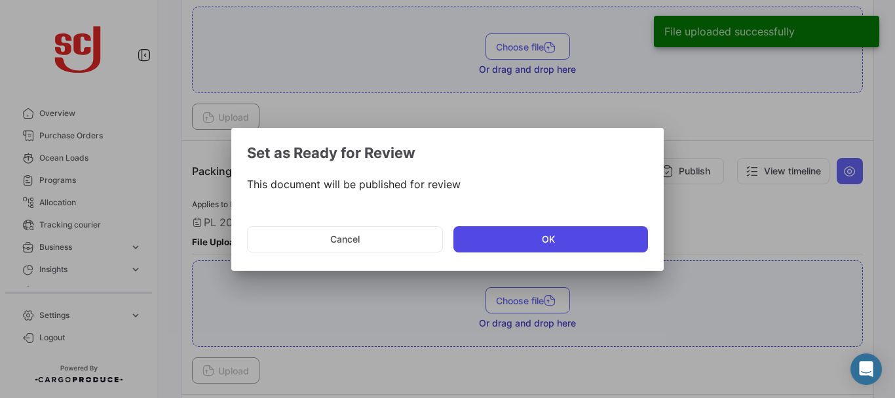
click at [515, 237] on button "OK" at bounding box center [550, 239] width 195 height 26
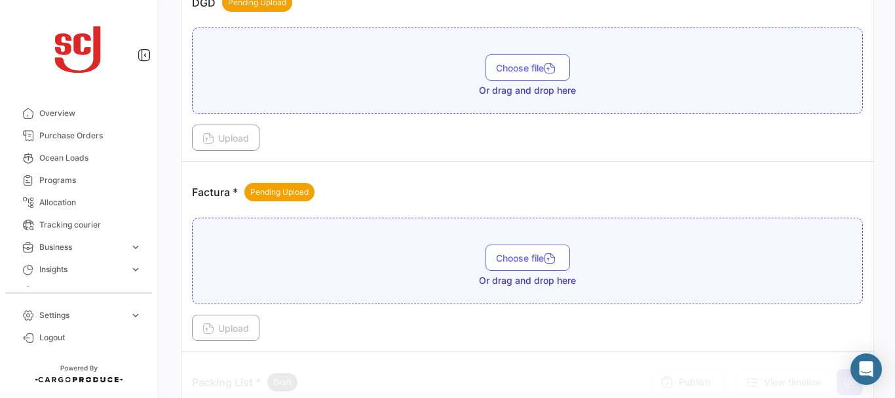
scroll to position [924, 0]
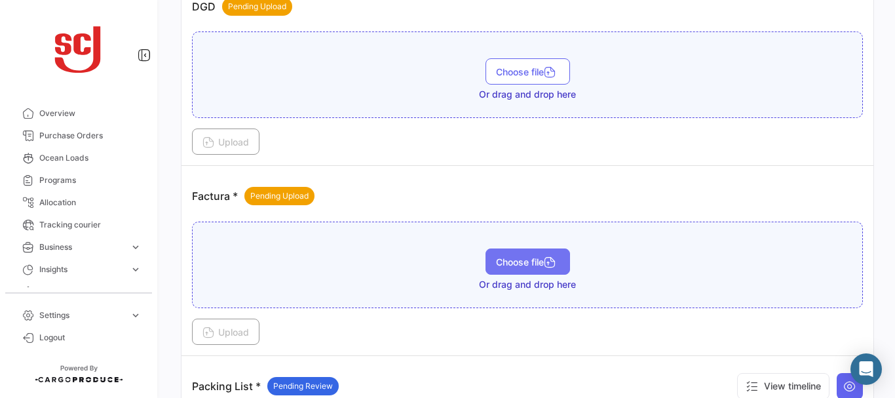
click at [523, 257] on span "Choose file" at bounding box center [528, 261] width 64 height 11
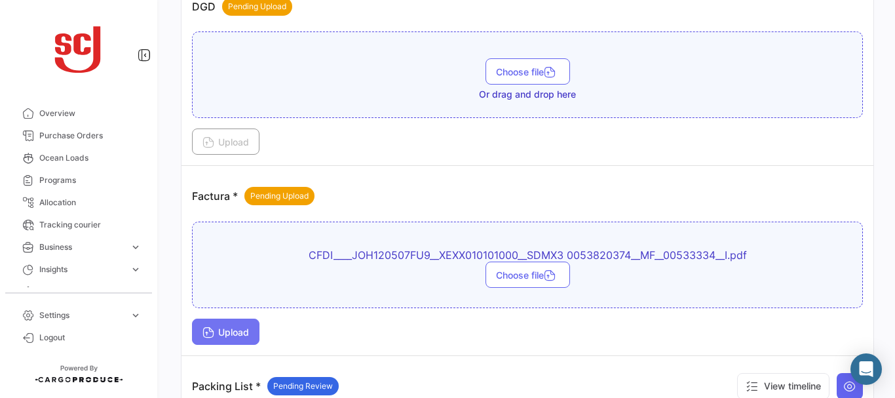
click at [223, 323] on button "Upload" at bounding box center [225, 331] width 67 height 26
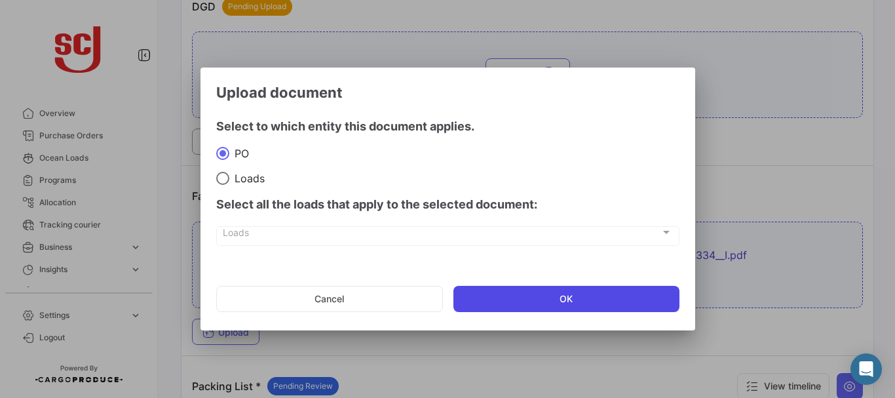
click at [561, 291] on button "OK" at bounding box center [566, 299] width 226 height 26
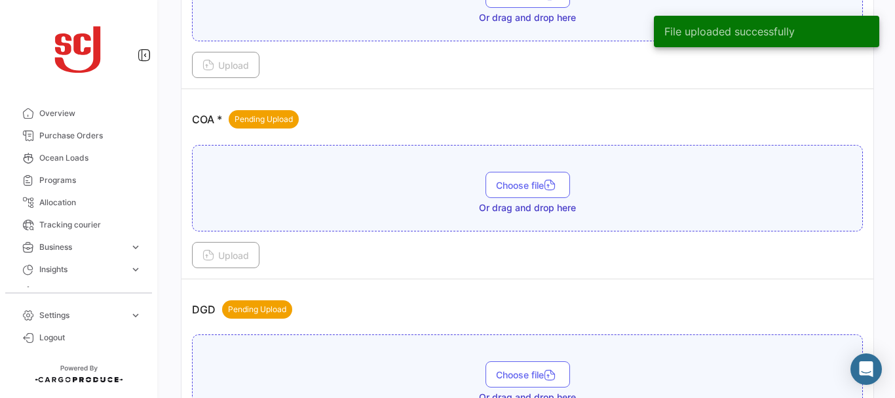
scroll to position [531, 0]
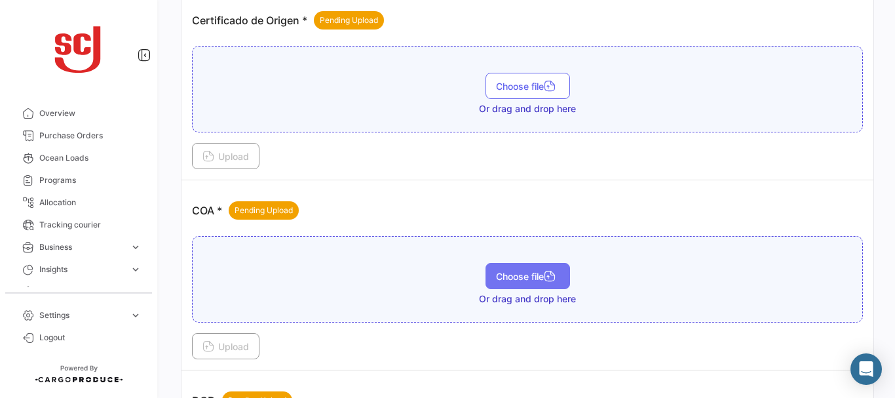
click at [513, 281] on span "Choose file" at bounding box center [528, 276] width 64 height 11
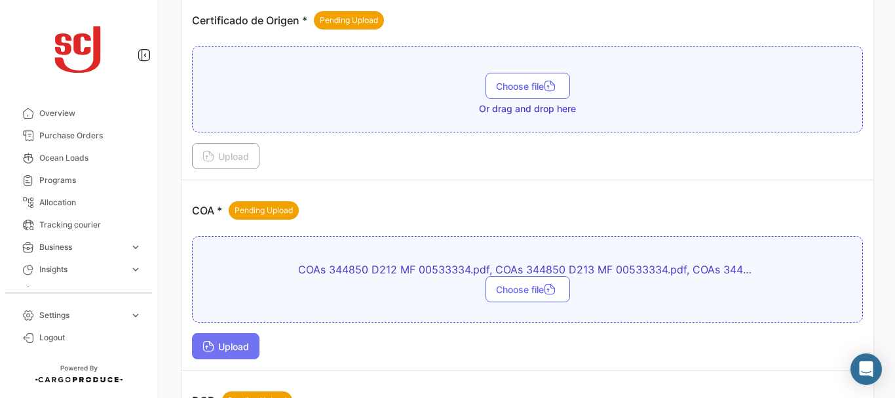
click at [257, 338] on button "Upload" at bounding box center [225, 346] width 67 height 26
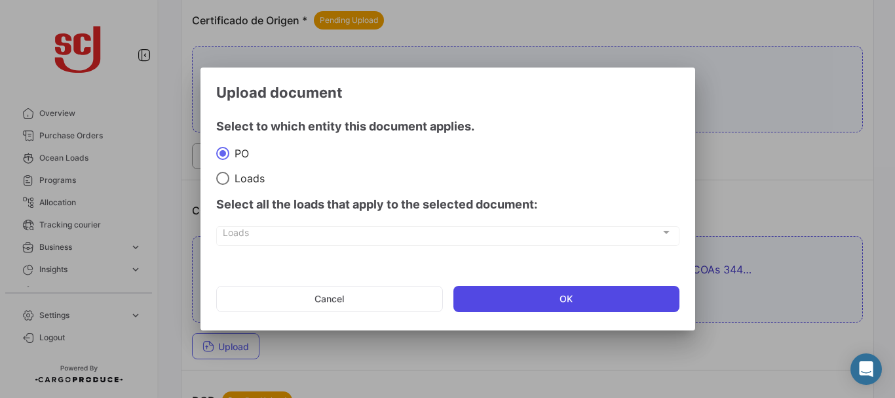
click at [517, 308] on button "OK" at bounding box center [566, 299] width 226 height 26
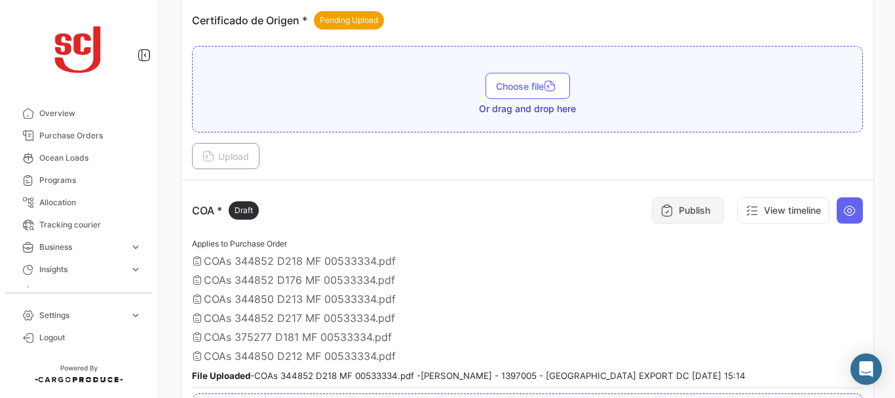
click at [703, 207] on button "Publish" at bounding box center [688, 210] width 72 height 26
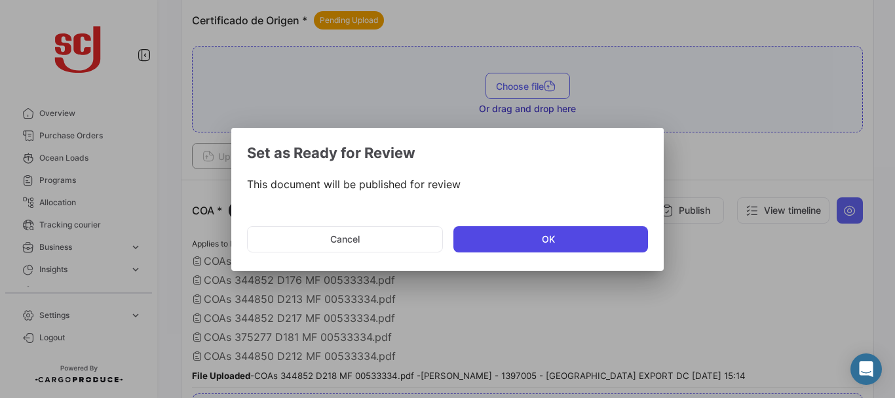
click at [555, 248] on button "OK" at bounding box center [550, 239] width 195 height 26
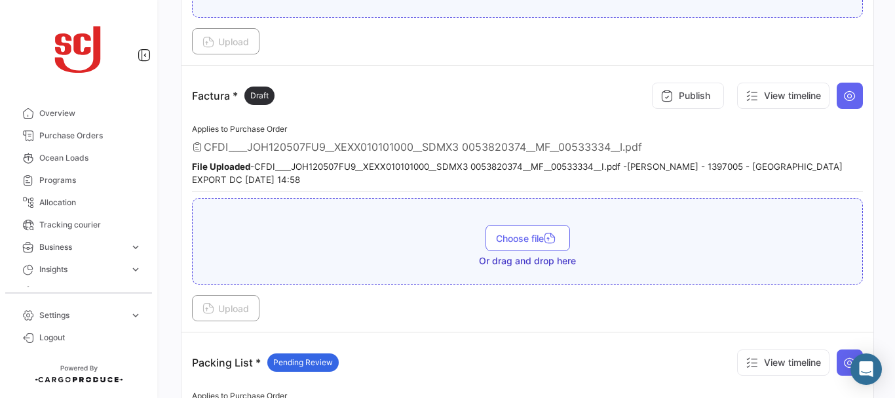
scroll to position [1174, 0]
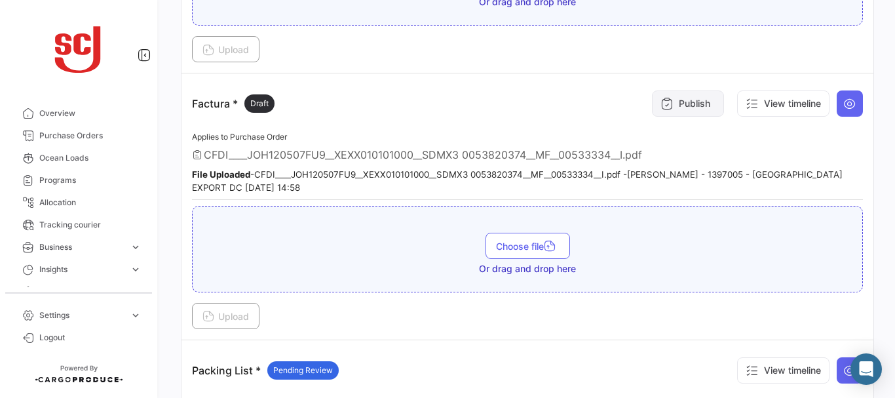
click at [695, 111] on button "Publish" at bounding box center [688, 103] width 72 height 26
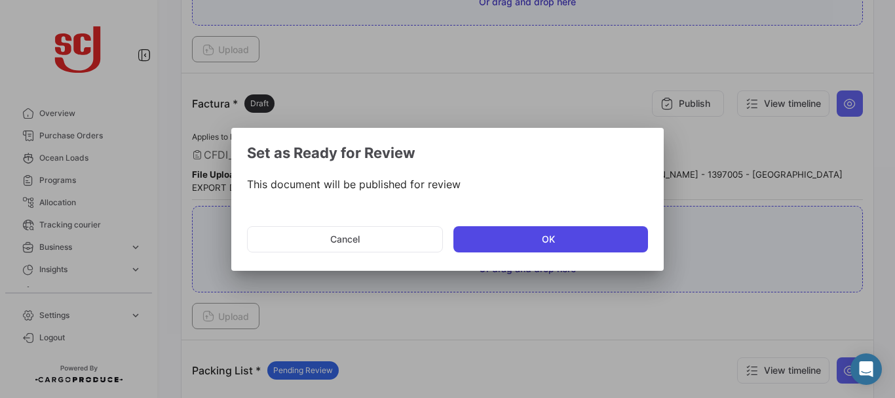
click at [525, 234] on button "OK" at bounding box center [550, 239] width 195 height 26
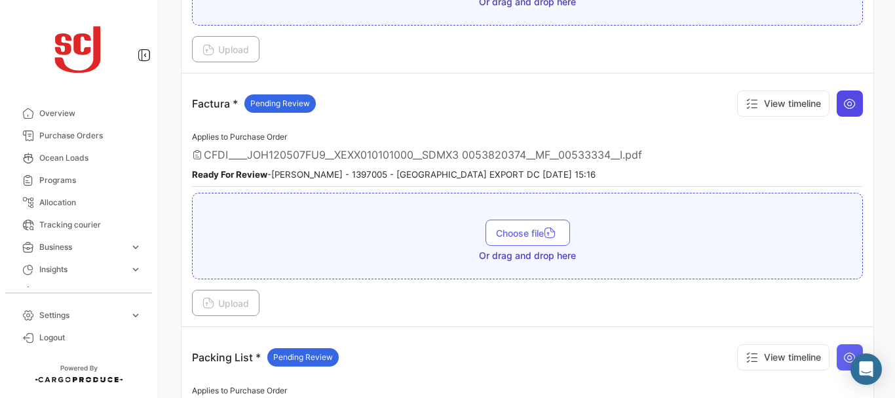
click at [836, 107] on button at bounding box center [849, 103] width 26 height 26
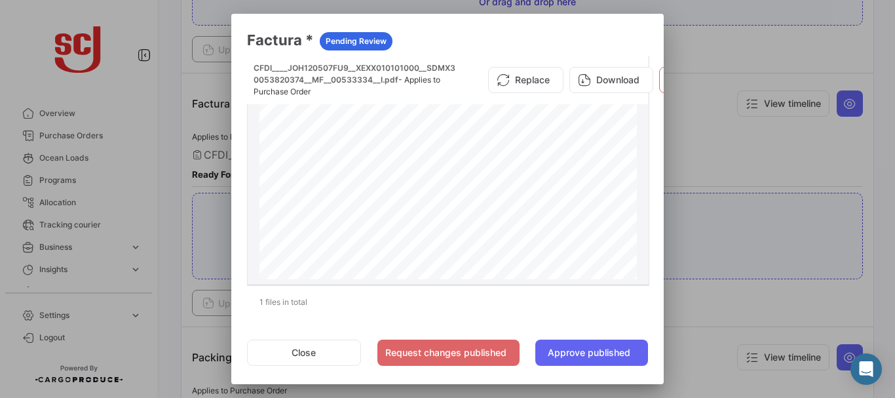
click at [637, 229] on datatable-body-cell "CFDI____JOH120507FU9__XEXX010101000__SDMX3 0053820374__MF__00533334__I.pdf - Ap…" at bounding box center [448, 170] width 401 height 229
click at [720, 155] on div at bounding box center [447, 199] width 895 height 398
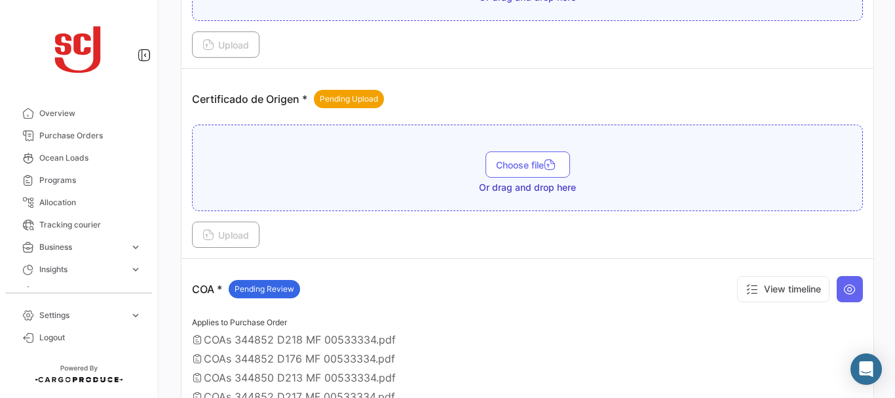
scroll to position [428, 0]
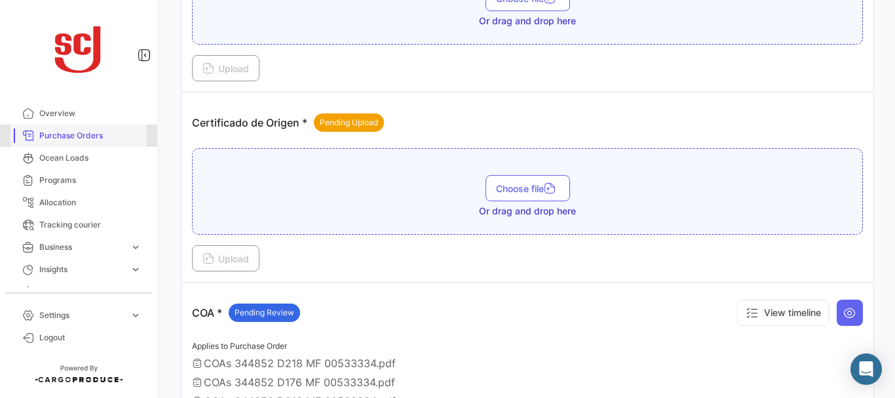
click at [89, 139] on span "Purchase Orders" at bounding box center [90, 136] width 102 height 12
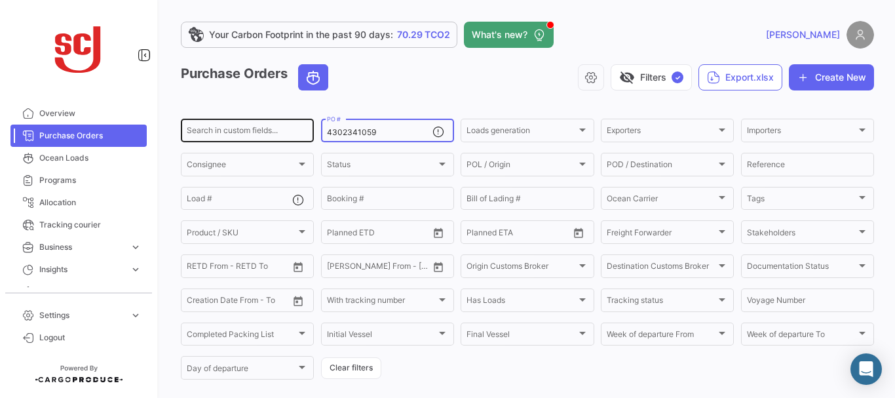
drag, startPoint x: 390, startPoint y: 132, endPoint x: 299, endPoint y: 135, distance: 90.4
click at [0, 0] on div "Search in custom fields... 4302341059 PO # Loads generation Loads generation Ex…" at bounding box center [0, 0] width 0 height 0
paste input "01871"
type input "4302301871"
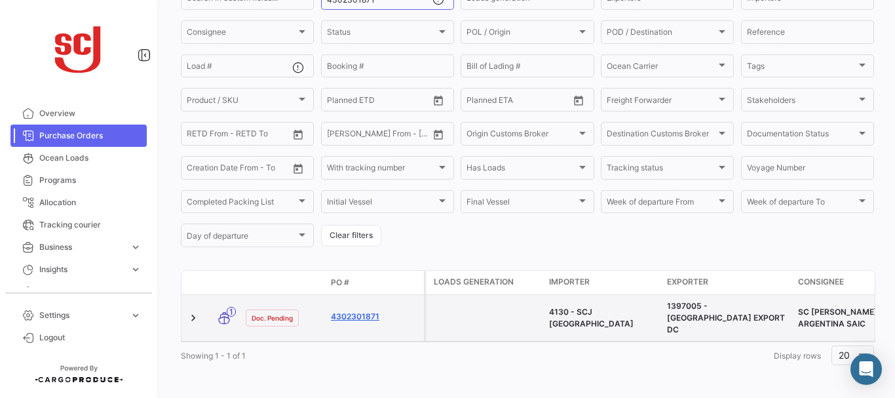
click at [359, 314] on link "4302301871" at bounding box center [375, 316] width 88 height 12
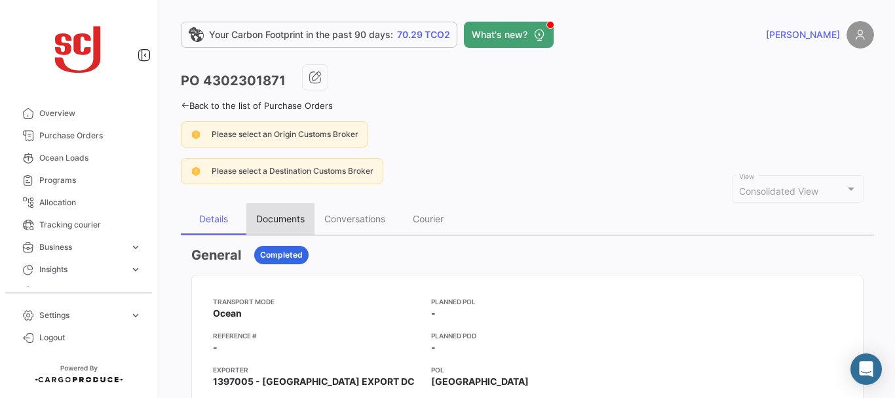
click at [277, 220] on div "Documents" at bounding box center [280, 218] width 48 height 11
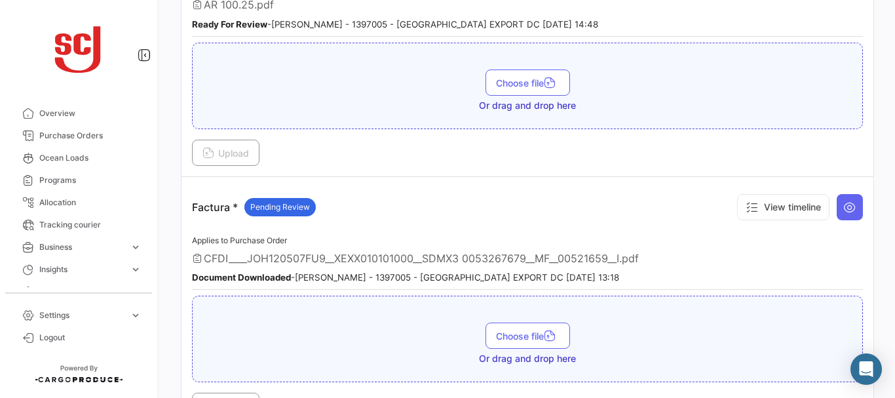
scroll to position [1303, 0]
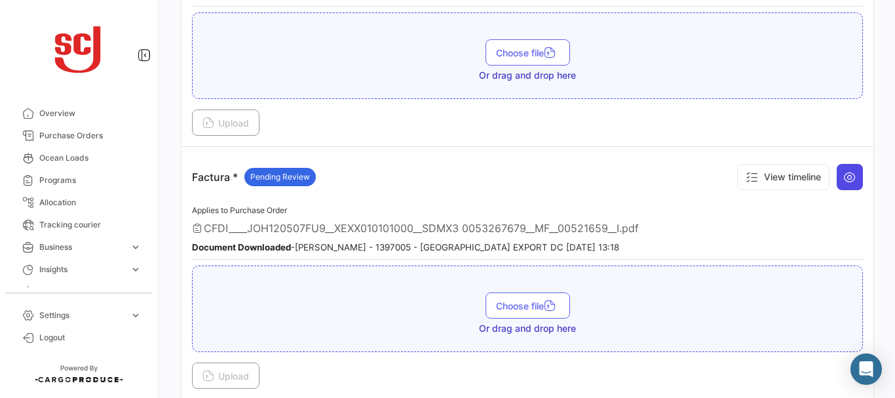
click at [843, 168] on button at bounding box center [849, 177] width 26 height 26
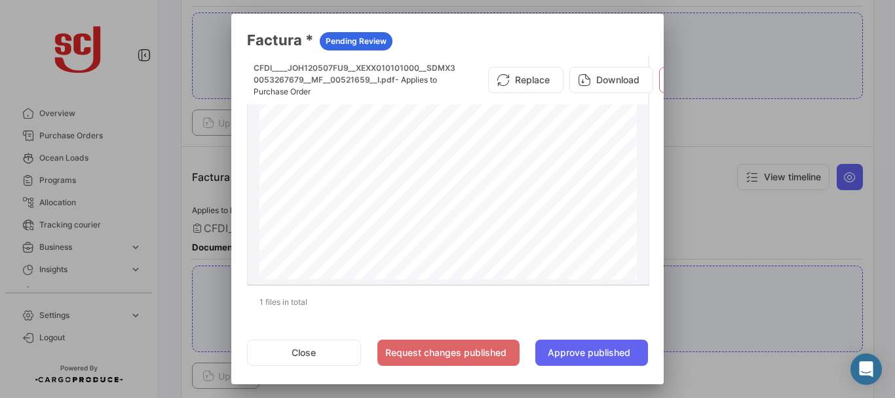
scroll to position [139, 0]
click at [746, 119] on div at bounding box center [447, 199] width 895 height 398
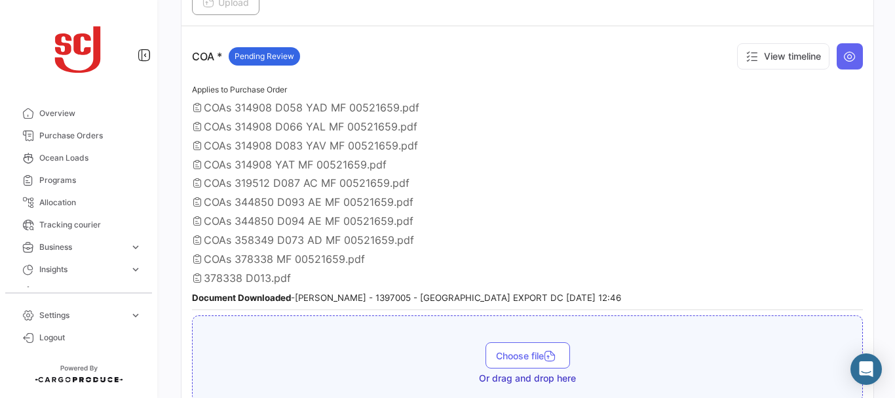
scroll to position [764, 0]
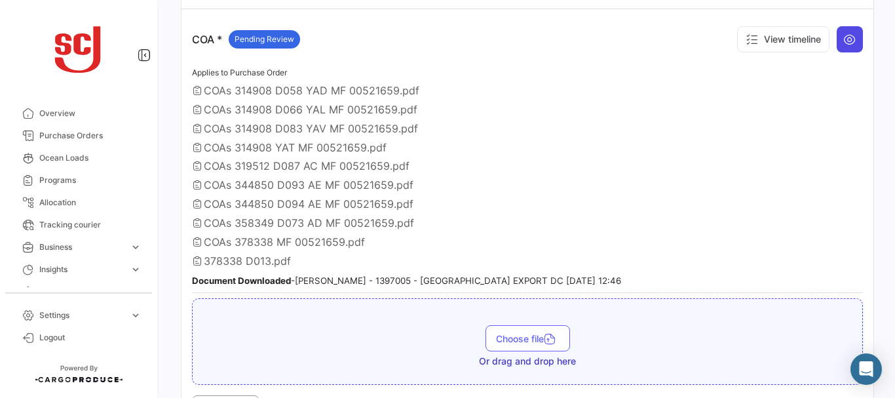
click at [848, 46] on icon at bounding box center [849, 39] width 13 height 13
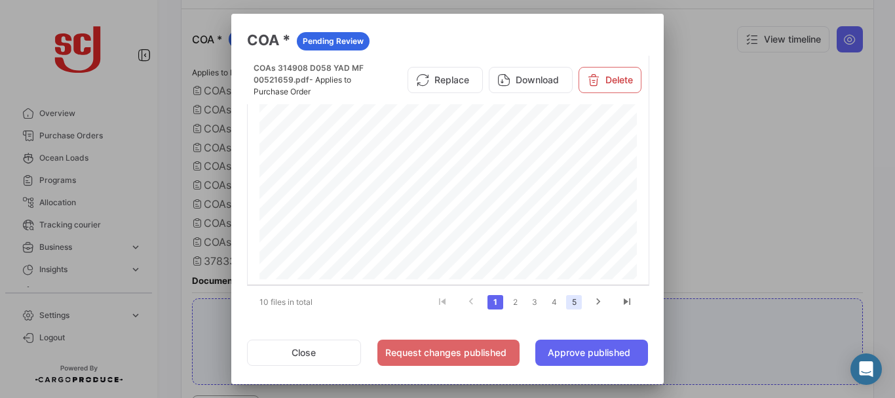
click at [566, 301] on link "5" at bounding box center [574, 302] width 16 height 14
click at [546, 299] on link "6" at bounding box center [554, 302] width 16 height 14
click at [546, 302] on link "7" at bounding box center [554, 302] width 16 height 14
click at [550, 300] on link "8" at bounding box center [554, 302] width 16 height 14
click at [550, 300] on link "9" at bounding box center [553, 302] width 16 height 14
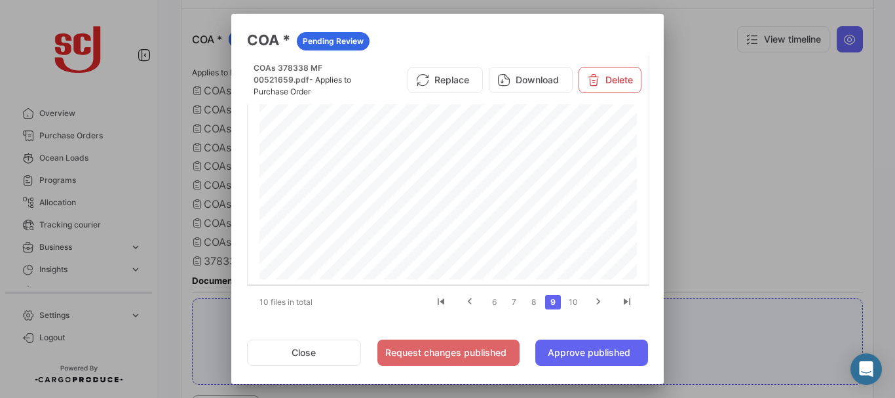
click at [567, 294] on li "10" at bounding box center [573, 302] width 21 height 22
click at [568, 301] on link "10" at bounding box center [573, 302] width 17 height 14
click at [722, 196] on div at bounding box center [447, 199] width 895 height 398
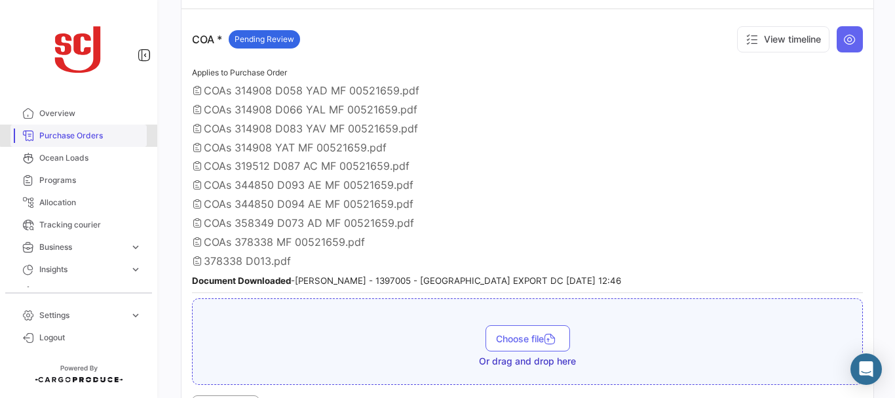
click at [103, 134] on span "Purchase Orders" at bounding box center [90, 136] width 102 height 12
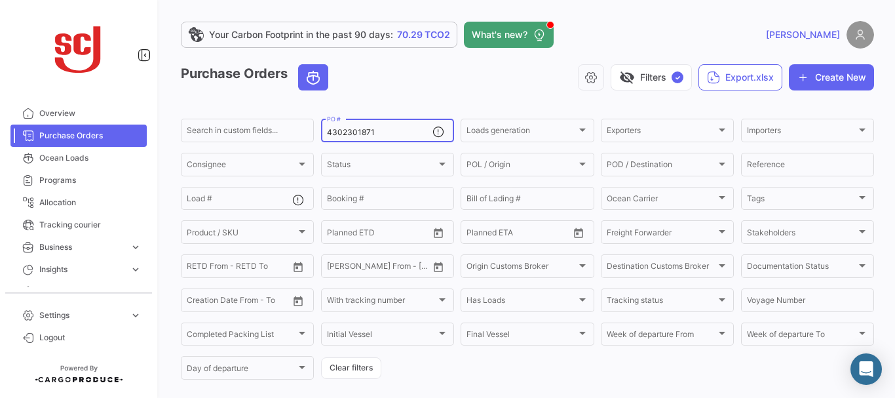
click at [380, 133] on input "4302301871" at bounding box center [379, 132] width 105 height 9
type input "4302339625"
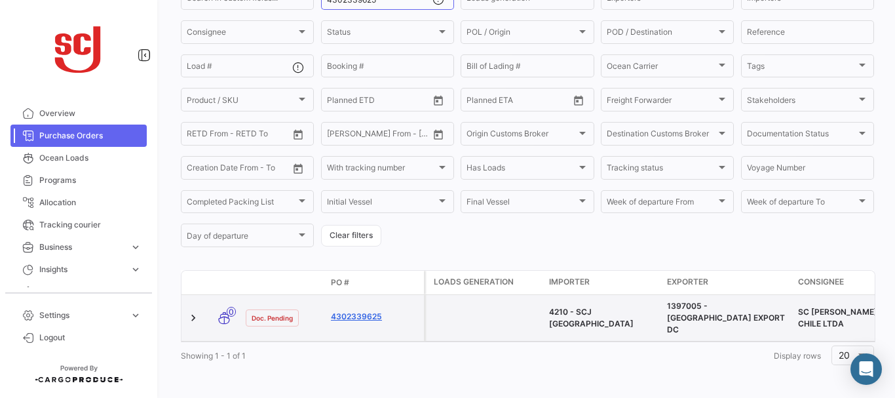
click at [357, 310] on link "4302339625" at bounding box center [375, 316] width 88 height 12
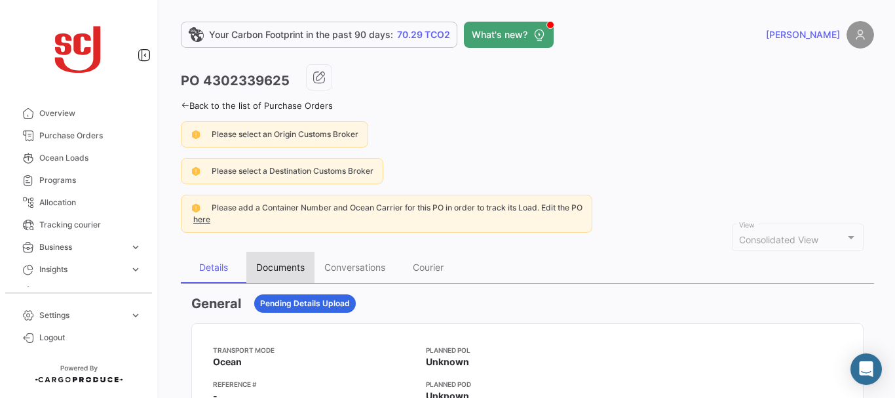
click at [302, 274] on div "Documents" at bounding box center [280, 267] width 68 height 31
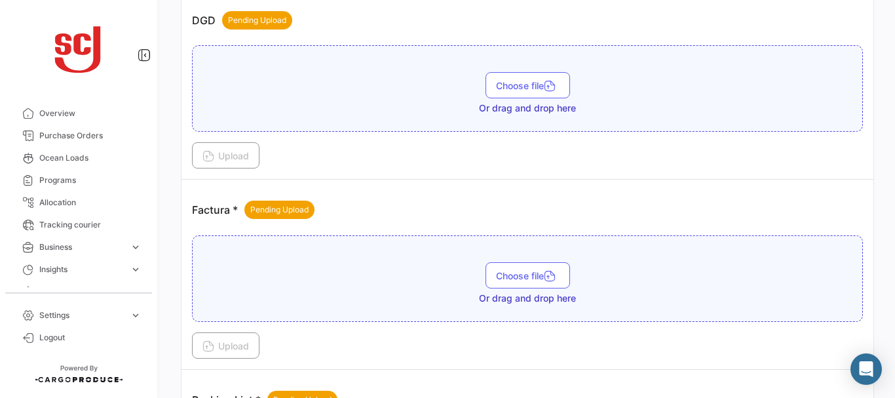
scroll to position [955, 0]
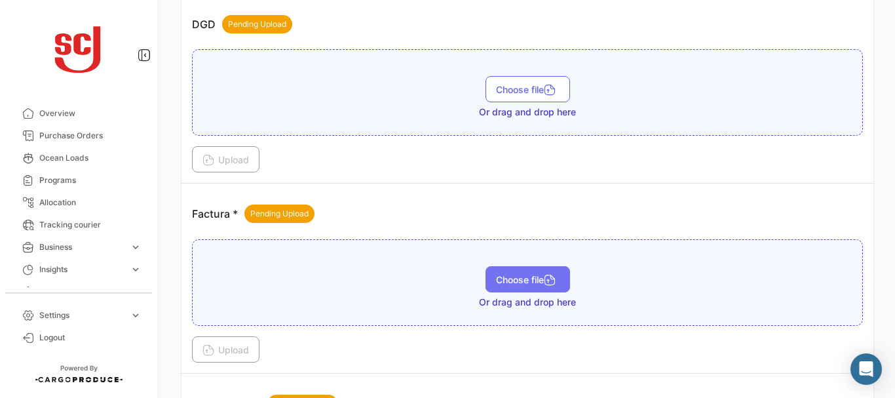
click at [496, 276] on span "Choose file" at bounding box center [528, 279] width 64 height 11
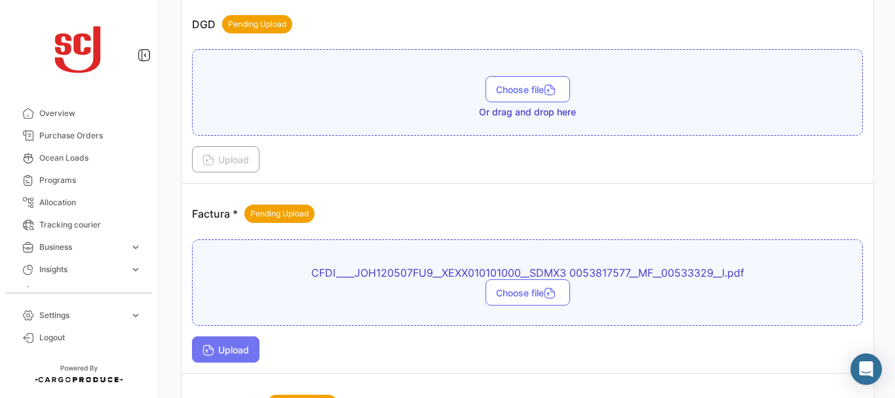
click at [198, 342] on button "Upload" at bounding box center [225, 349] width 67 height 26
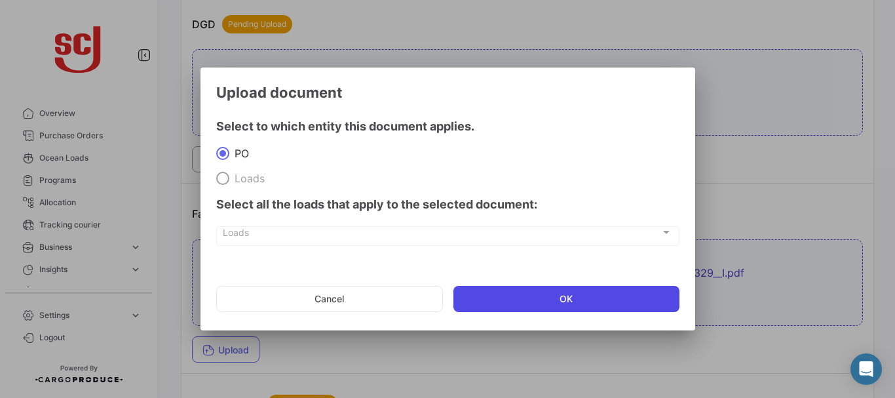
click at [493, 301] on button "OK" at bounding box center [566, 299] width 226 height 26
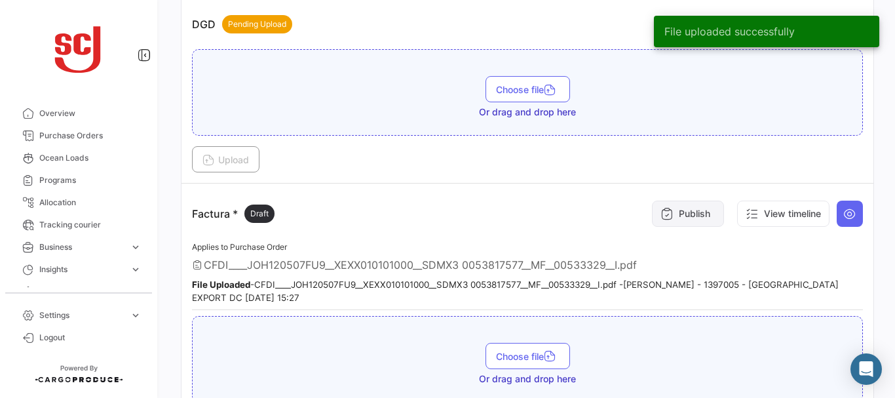
click at [682, 210] on button "Publish" at bounding box center [688, 213] width 72 height 26
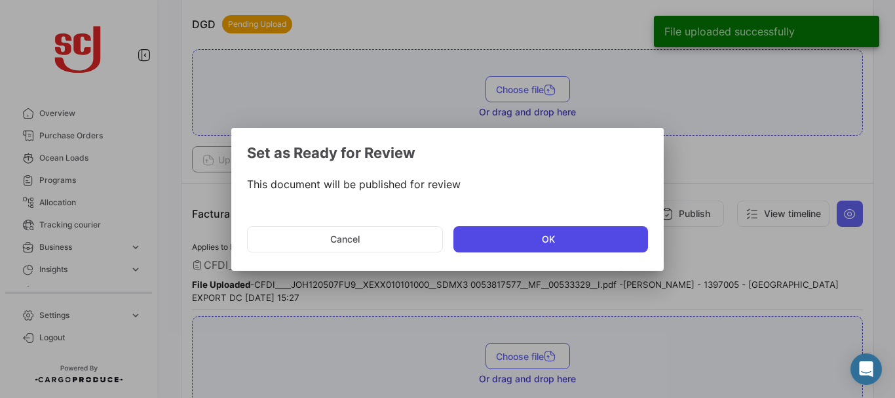
click at [550, 231] on button "OK" at bounding box center [550, 239] width 195 height 26
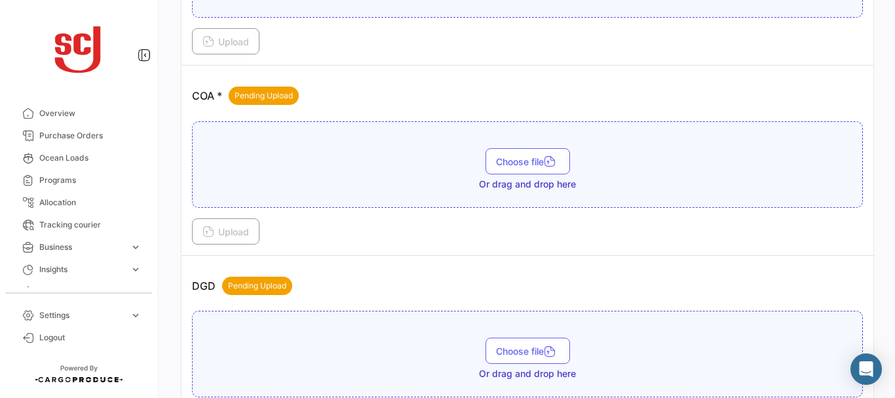
scroll to position [676, 0]
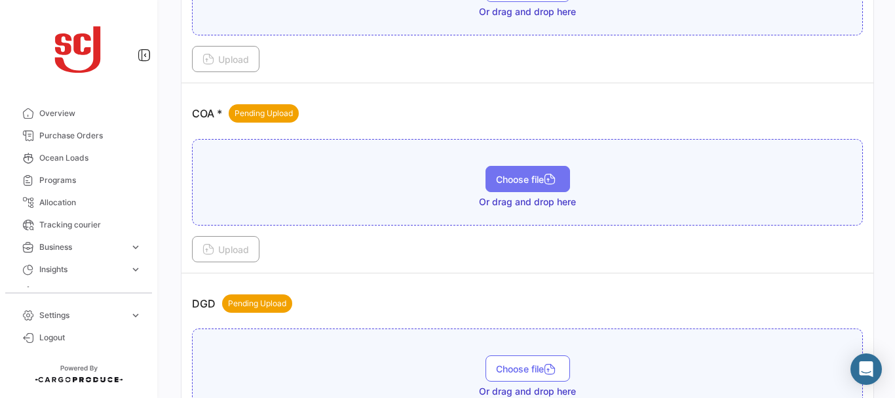
click at [562, 172] on button "Choose file" at bounding box center [527, 179] width 84 height 26
click at [510, 172] on button "Choose file" at bounding box center [527, 179] width 84 height 26
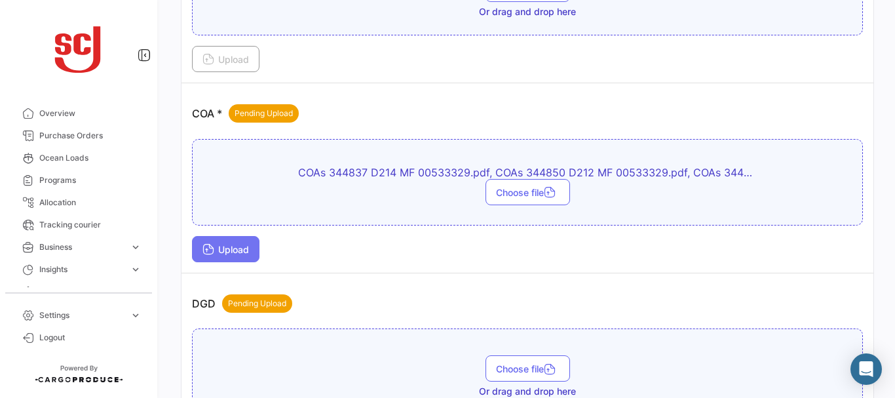
click at [223, 241] on button "Upload" at bounding box center [225, 249] width 67 height 26
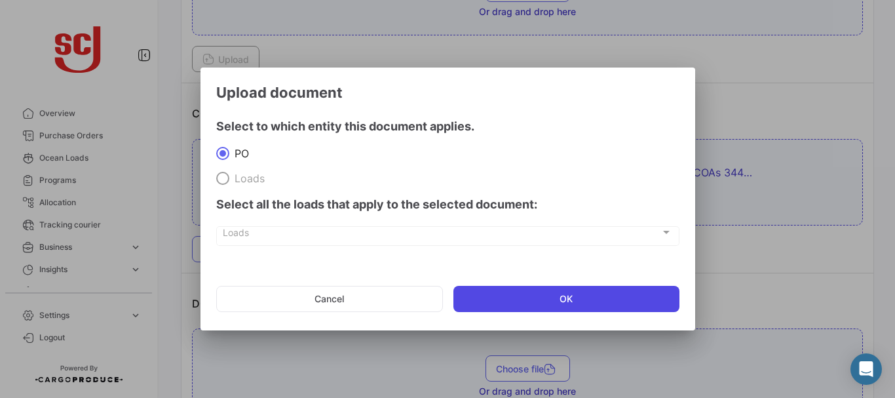
click at [513, 291] on button "OK" at bounding box center [566, 299] width 226 height 26
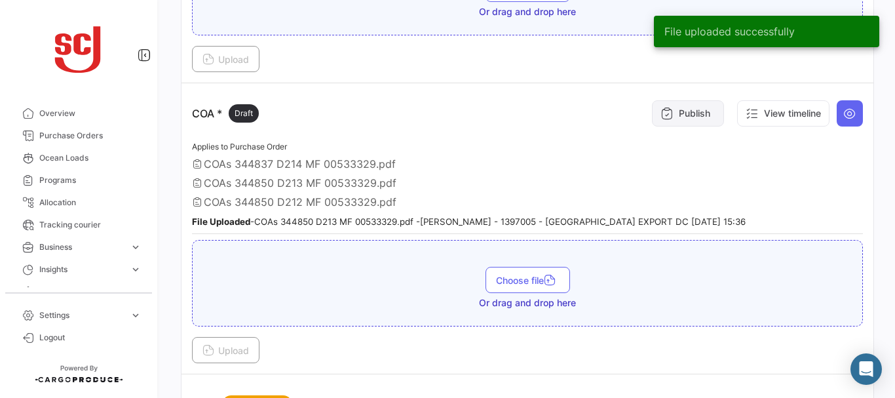
click at [660, 111] on icon at bounding box center [666, 113] width 13 height 13
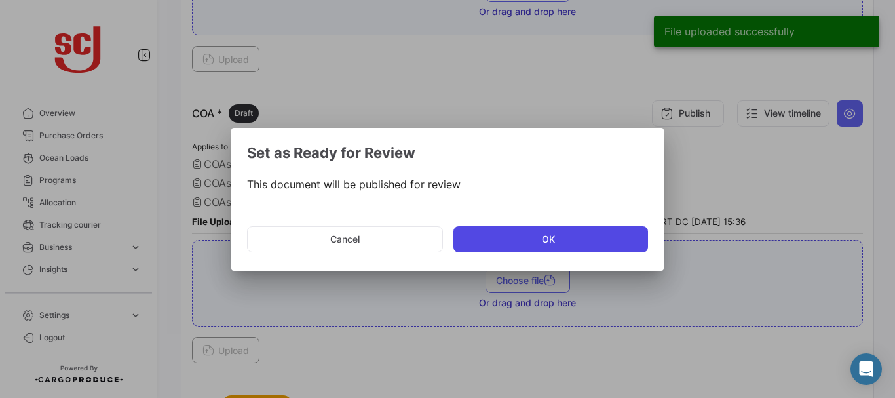
click at [512, 236] on button "OK" at bounding box center [550, 239] width 195 height 26
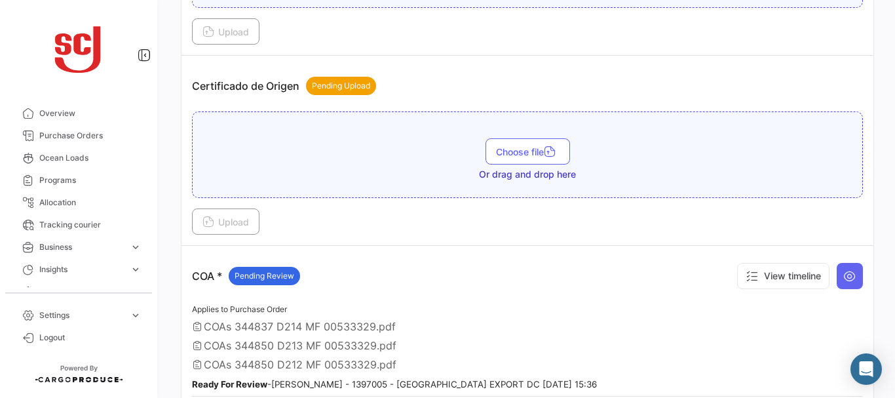
scroll to position [498, 0]
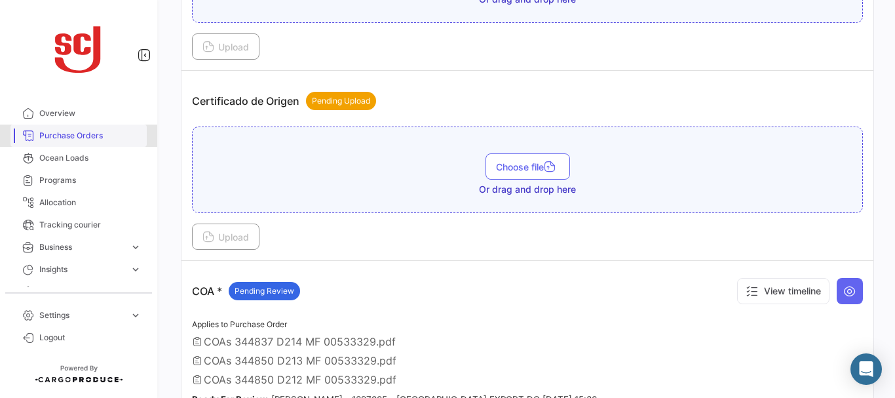
click at [100, 135] on span "Purchase Orders" at bounding box center [90, 136] width 102 height 12
